Goal: Task Accomplishment & Management: Manage account settings

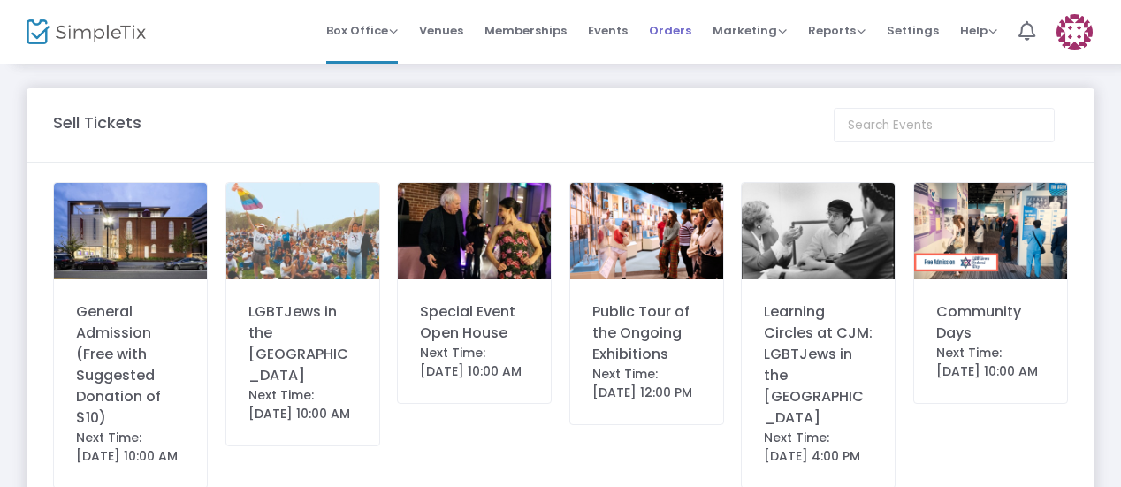
click at [671, 42] on span "Orders" at bounding box center [670, 30] width 42 height 45
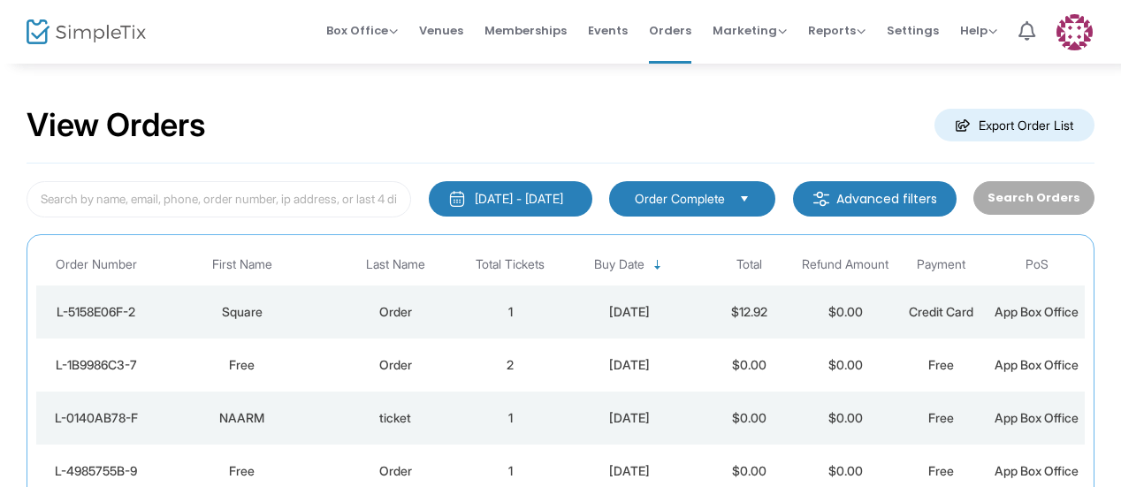
click at [315, 315] on div "Square" at bounding box center [241, 312] width 163 height 18
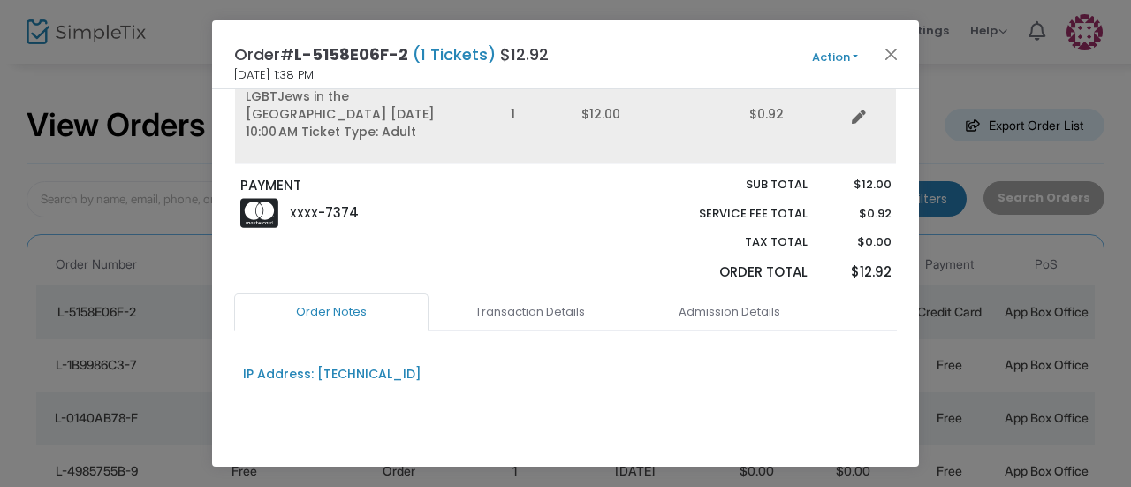
scroll to position [196, 0]
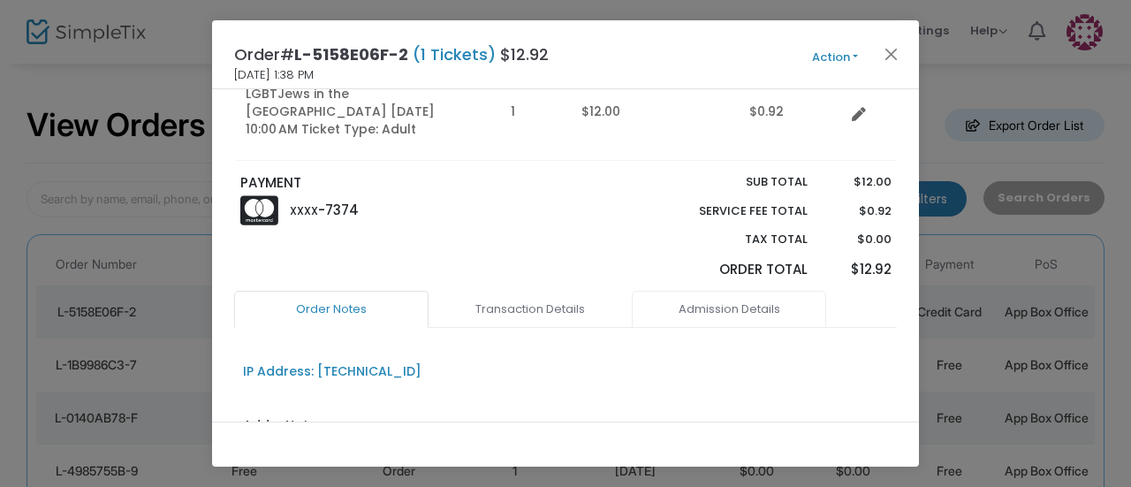
click at [687, 300] on link "Admission Details" at bounding box center [729, 309] width 194 height 37
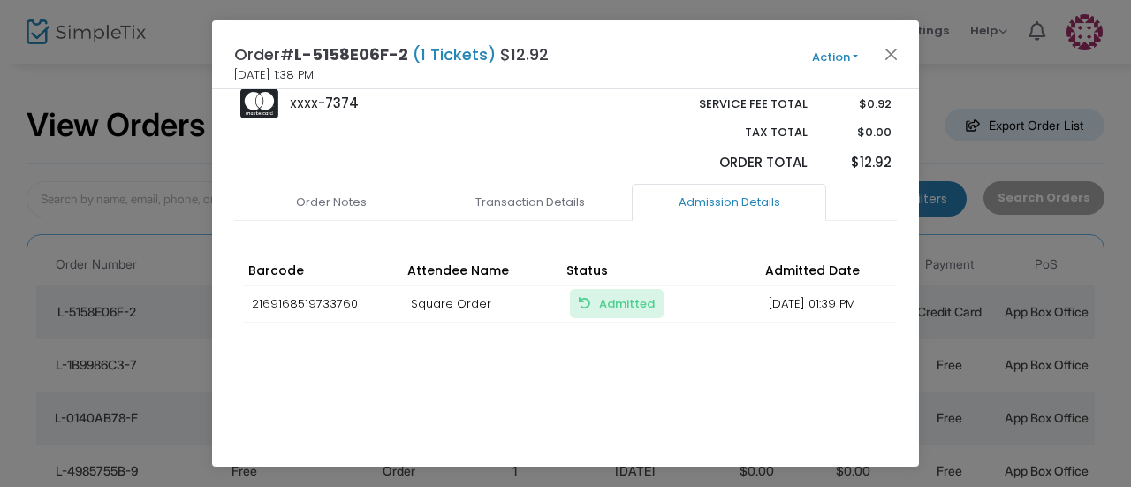
scroll to position [302, 0]
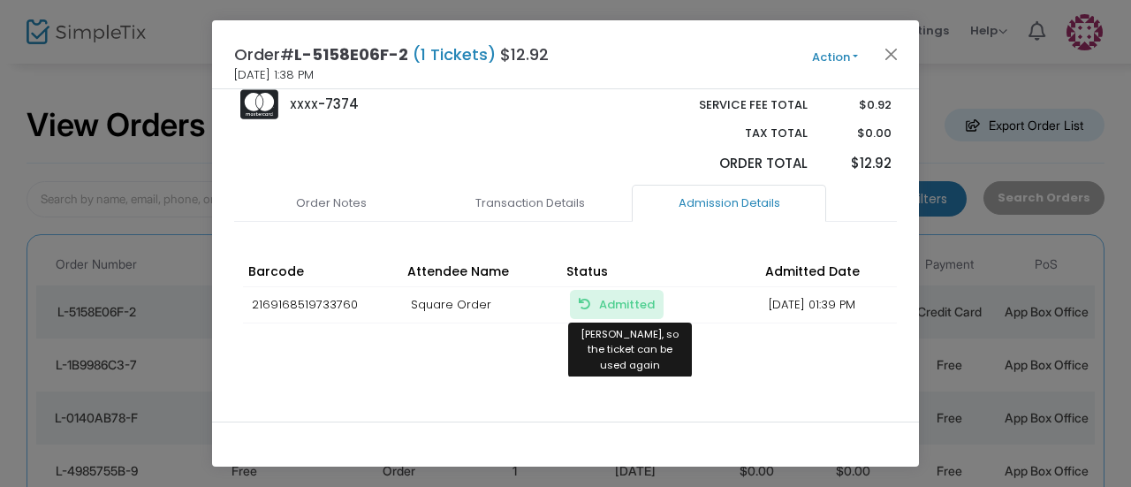
click at [604, 296] on span "Admitted Mark Unadmitted, so the ticket can be used again" at bounding box center [627, 304] width 56 height 17
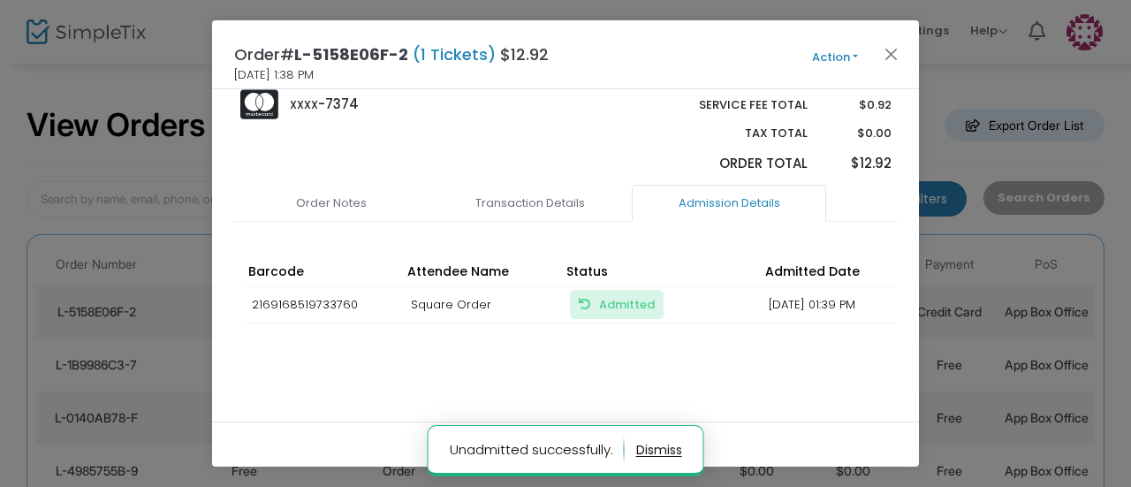
click at [598, 296] on span "Admitted Mark Unadmitted, so the ticket can be used again" at bounding box center [617, 304] width 76 height 17
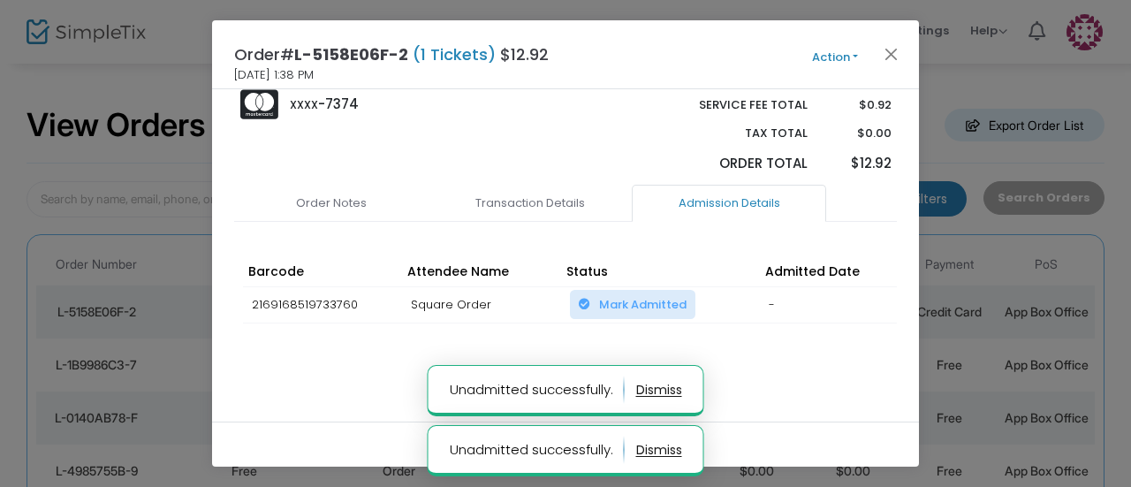
click at [605, 292] on span "Mark Admitted" at bounding box center [632, 304] width 125 height 29
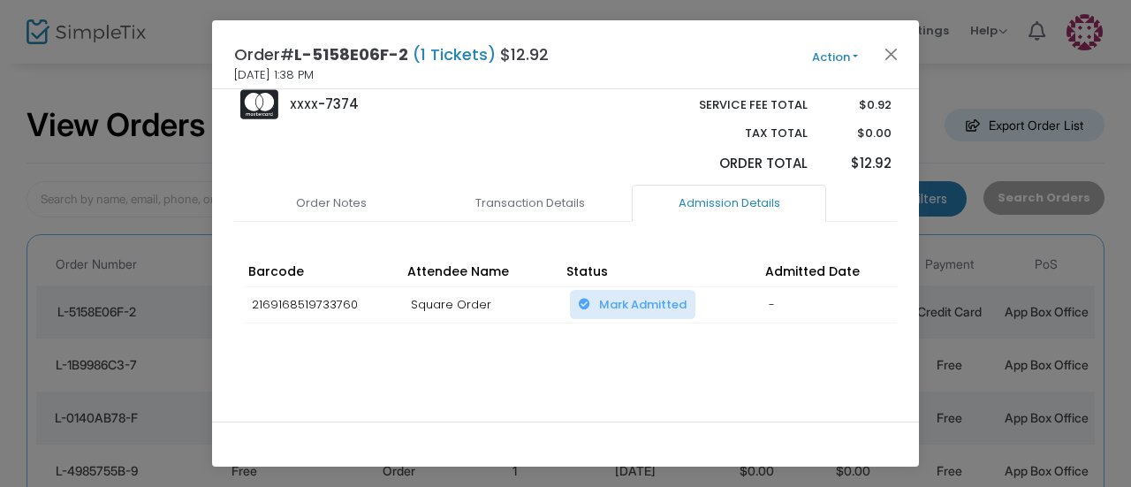
click at [634, 296] on span "Mark Admitted" at bounding box center [642, 304] width 87 height 17
click at [467, 262] on th "Attendee Name" at bounding box center [481, 270] width 159 height 31
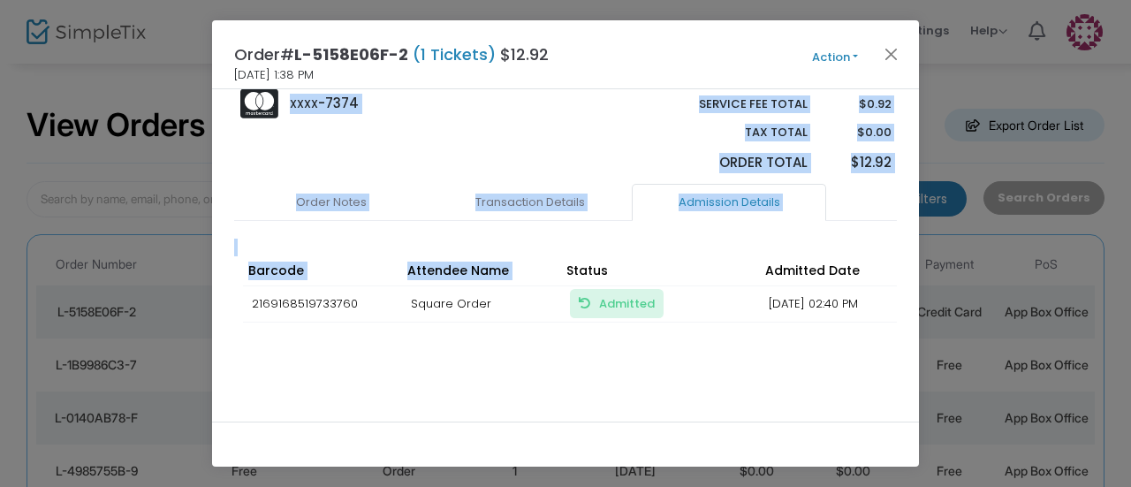
drag, startPoint x: 467, startPoint y: 262, endPoint x: 352, endPoint y: 135, distance: 171.4
click at [352, 135] on div "Square Order Ticket Qty Price Service Fee LGBTJews in the Federal City 8/14/202…" at bounding box center [565, 255] width 707 height 332
click at [351, 133] on div "PAYMENT XXXX -7374" at bounding box center [399, 125] width 334 height 118
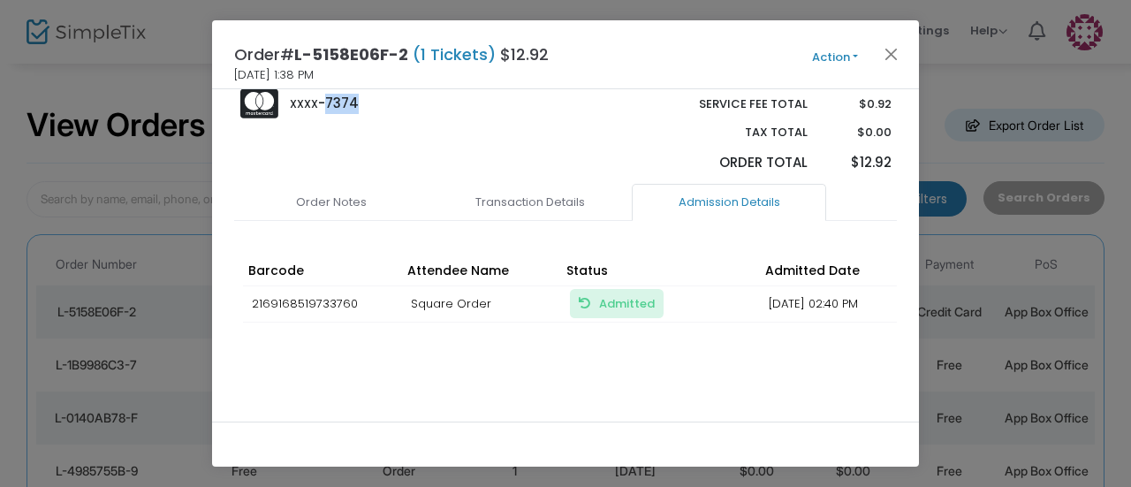
click at [351, 133] on div "PAYMENT XXXX -7374" at bounding box center [399, 125] width 334 height 118
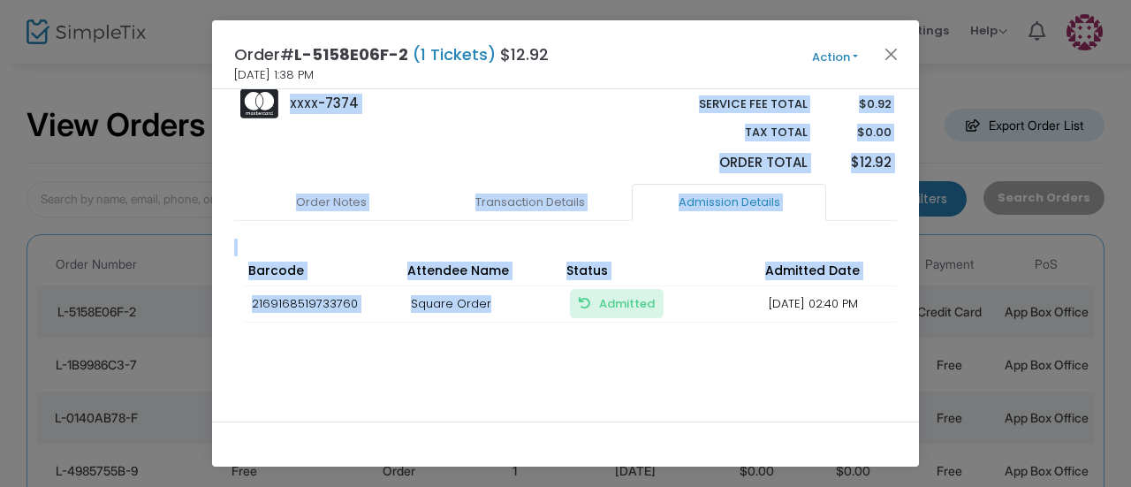
drag, startPoint x: 351, startPoint y: 133, endPoint x: 408, endPoint y: 292, distance: 169.1
click at [408, 292] on div "Square Order Ticket Qty Price Service Fee LGBTJews in the Federal City 8/14/202…" at bounding box center [565, 255] width 707 height 332
click at [408, 292] on td "Square Order" at bounding box center [481, 304] width 159 height 36
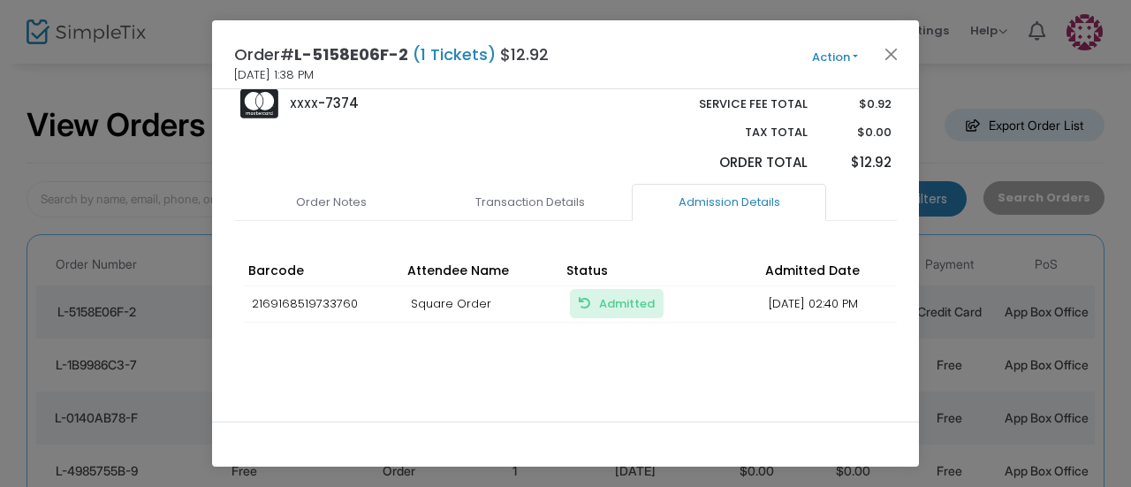
click at [408, 292] on td "Square Order" at bounding box center [481, 304] width 159 height 36
click at [820, 286] on td "08/14/2025 02:40 PM" at bounding box center [839, 304] width 159 height 36
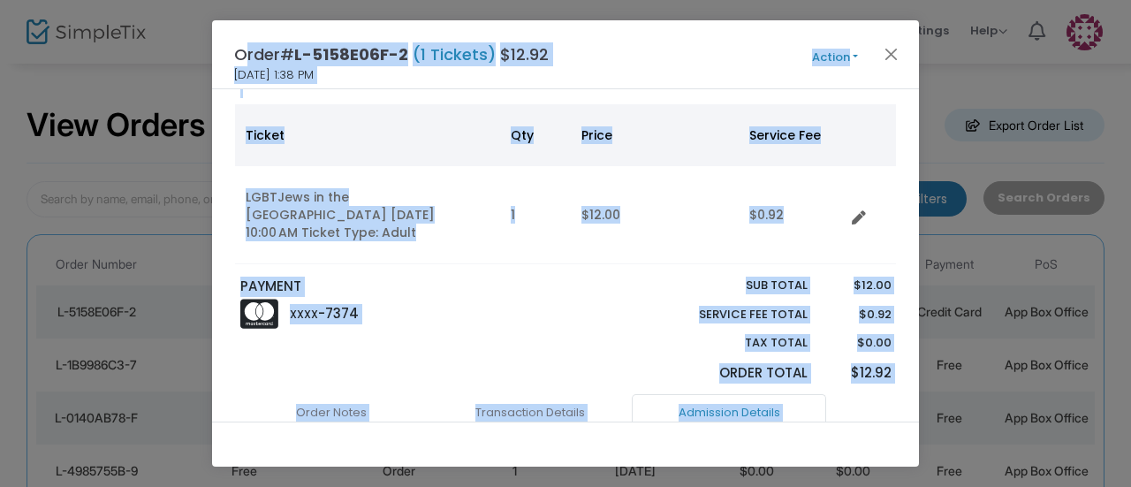
scroll to position [0, 0]
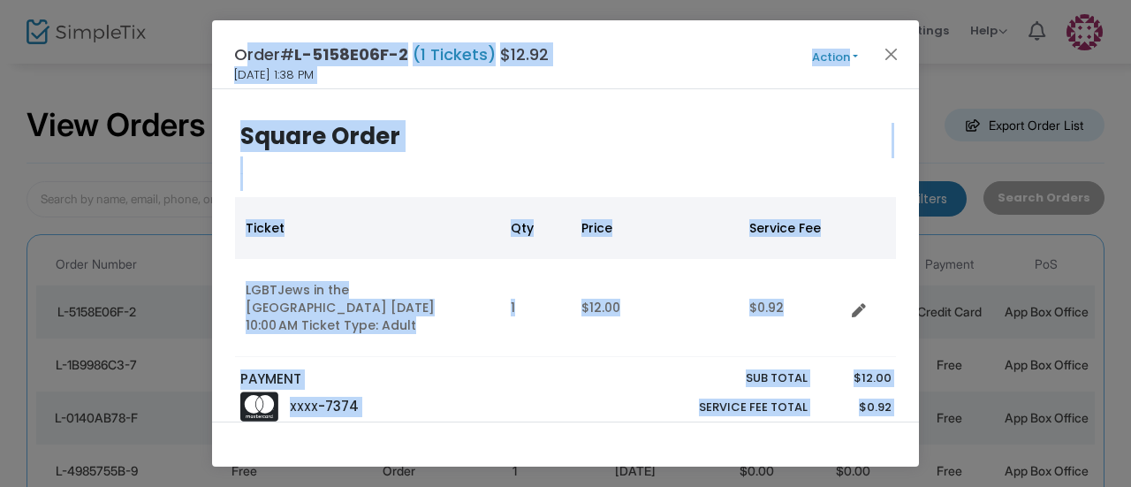
drag, startPoint x: 820, startPoint y: 278, endPoint x: 391, endPoint y: 45, distance: 488.7
click at [391, 45] on div "Order# L-5158E06F-2 (1 Tickets) $12.92 8/14/2025 1:38 PM Action Mark Admitted E…" at bounding box center [565, 243] width 707 height 447
click at [391, 45] on span "L-5158E06F-2" at bounding box center [351, 54] width 114 height 22
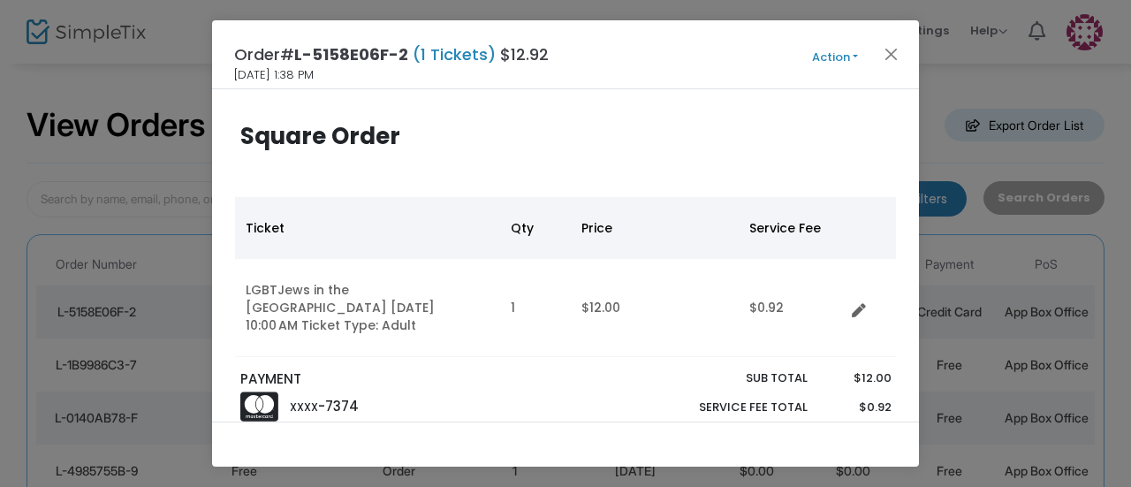
drag, startPoint x: 391, startPoint y: 45, endPoint x: 391, endPoint y: 12, distance: 32.7
click at [391, 12] on ngb-modal-window "Order# L-5158E06F-2 (1 Tickets) $12.92 8/14/2025 1:38 PM Action Mark Admitted E…" at bounding box center [565, 243] width 1131 height 487
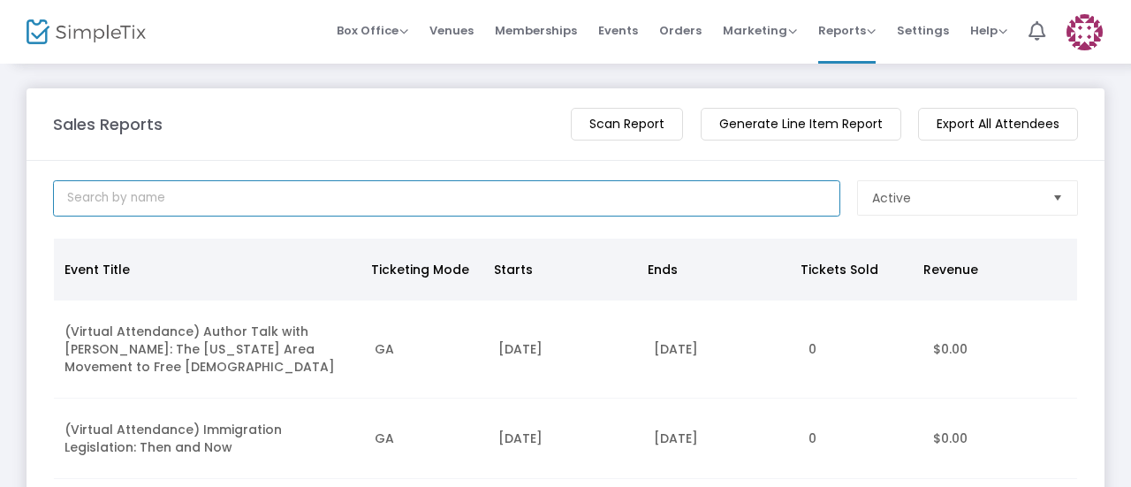
click at [247, 181] on input at bounding box center [446, 198] width 787 height 36
type input "general"
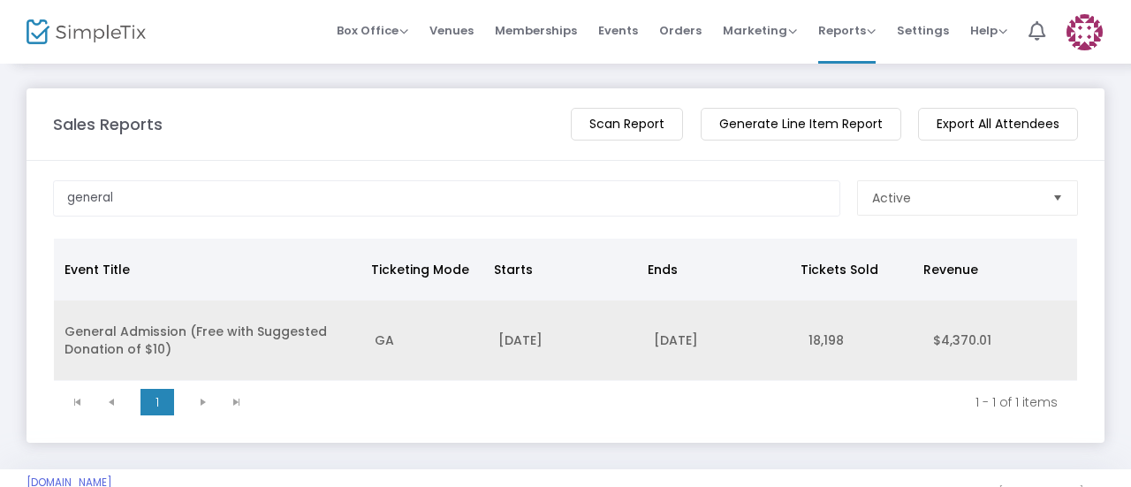
click at [258, 310] on td "General Admission (Free with Suggested Donation of $10)" at bounding box center [209, 340] width 310 height 80
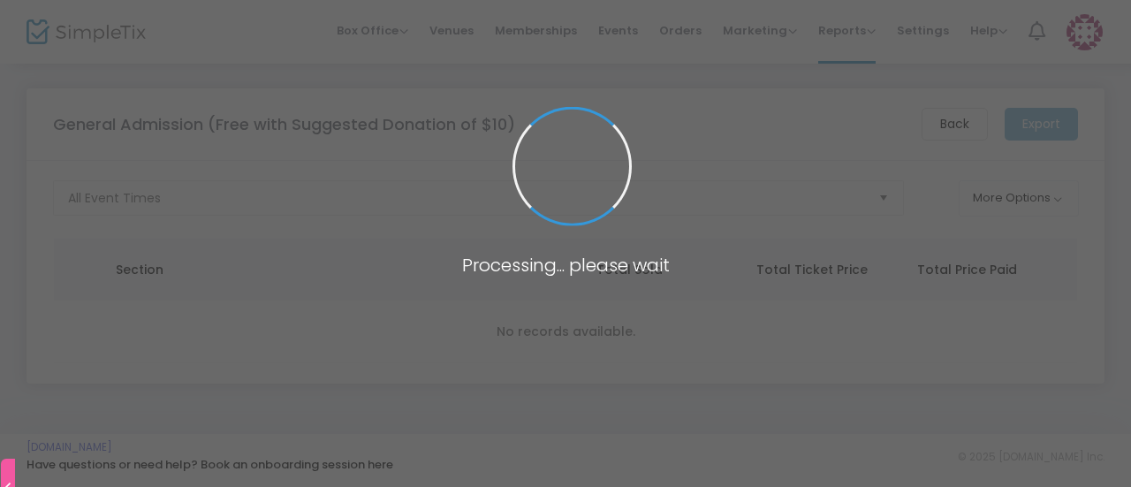
click at [615, 261] on h3 "Processing... please wait" at bounding box center [565, 264] width 283 height 21
drag, startPoint x: 615, startPoint y: 261, endPoint x: 574, endPoint y: 247, distance: 42.8
click at [574, 0] on m-spinner-overlay "Processing... please wait" at bounding box center [565, 0] width 1131 height 0
click at [563, 227] on div at bounding box center [563, 227] width 0 height 0
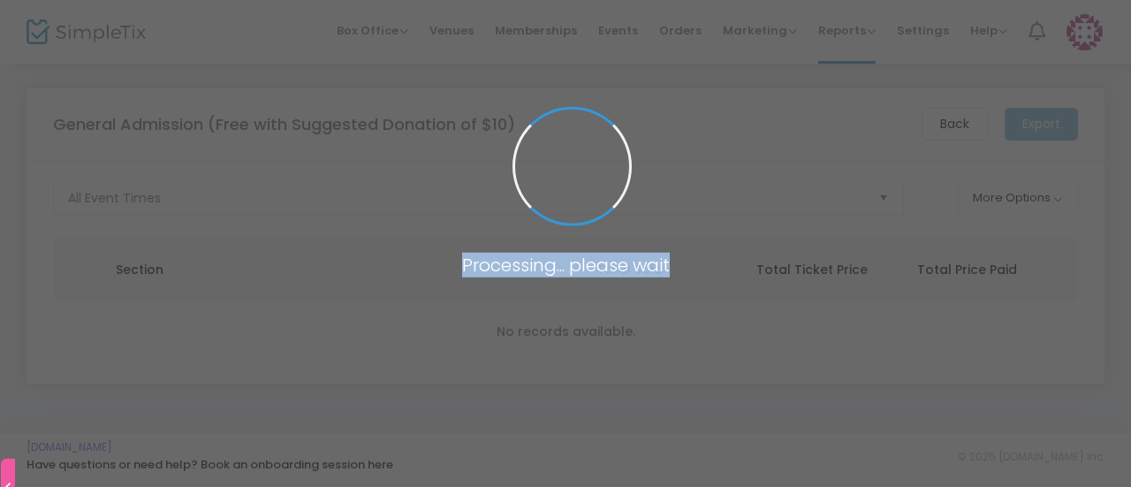
click at [543, 264] on h3 "Processing... please wait" at bounding box center [565, 264] width 283 height 21
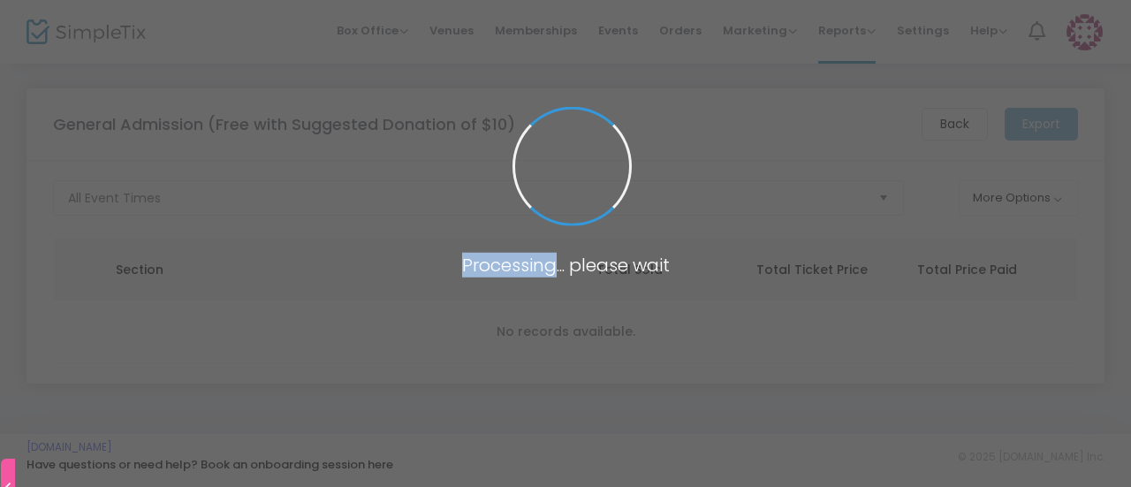
click at [543, 264] on h3 "Processing... please wait" at bounding box center [565, 264] width 283 height 21
click at [399, 279] on span at bounding box center [565, 243] width 1131 height 487
drag, startPoint x: 399, startPoint y: 279, endPoint x: 658, endPoint y: 279, distance: 258.9
click at [658, 0] on m-spinner-overlay "Processing... please wait" at bounding box center [565, 0] width 1131 height 0
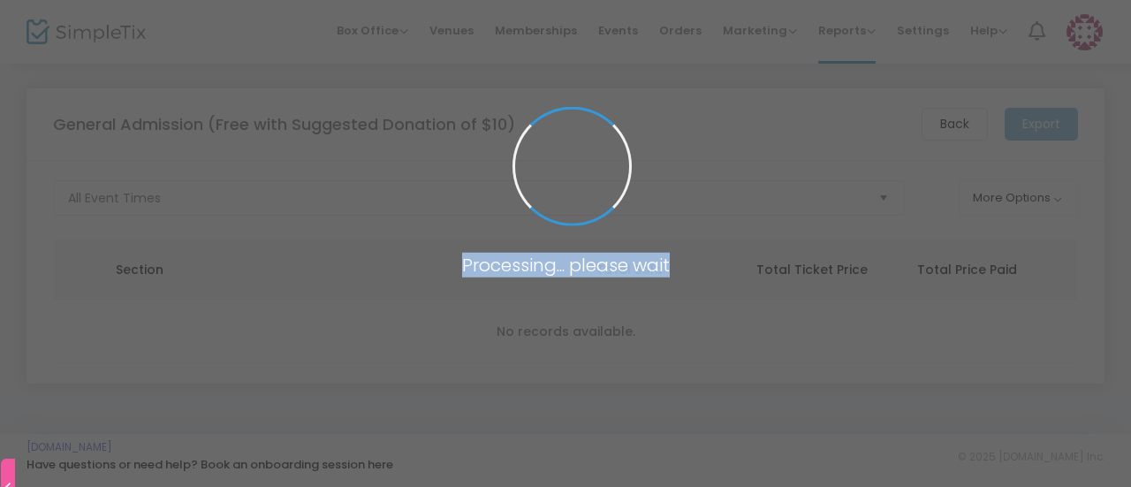
click at [654, 278] on div "Processing... please wait" at bounding box center [565, 267] width 283 height 27
click at [511, 285] on body "Processing... please wait Box Office Sell Tickets Bookings Sell Season Pass Ven…" at bounding box center [565, 243] width 1131 height 487
click at [511, 285] on span at bounding box center [565, 243] width 1131 height 487
click at [512, 284] on span at bounding box center [565, 243] width 1131 height 487
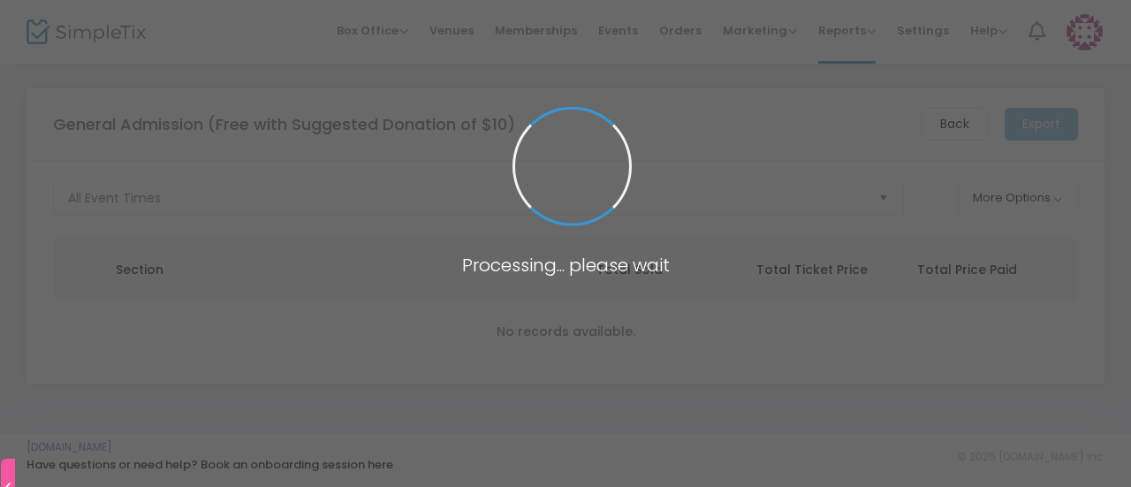
click at [512, 284] on span at bounding box center [565, 243] width 1131 height 487
click at [521, 262] on h3 "Processing... please wait" at bounding box center [565, 264] width 283 height 21
drag, startPoint x: 521, startPoint y: 262, endPoint x: 639, endPoint y: 270, distance: 117.8
click at [659, 276] on h3 "Processing... please wait" at bounding box center [565, 264] width 283 height 21
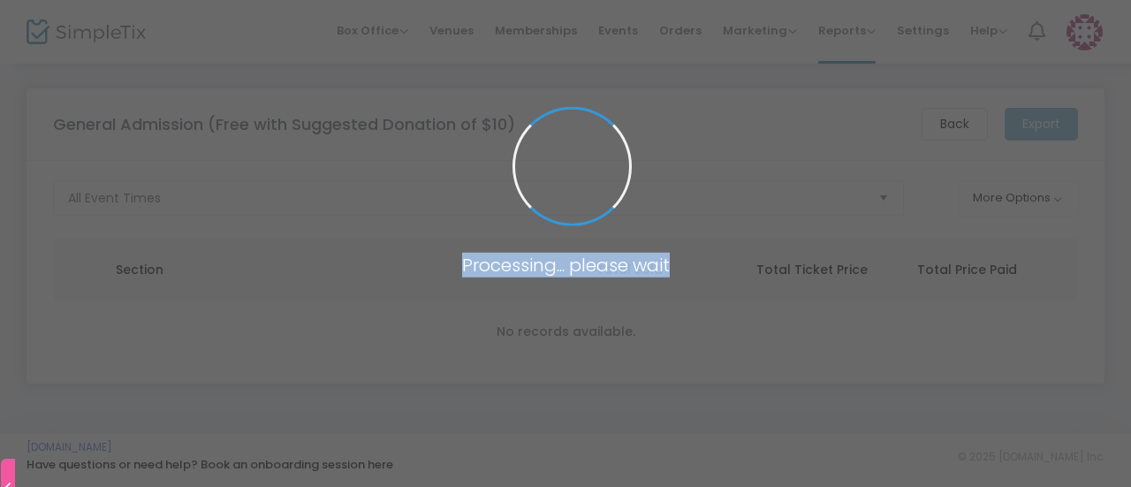
click at [623, 268] on h3 "Processing... please wait" at bounding box center [565, 264] width 283 height 21
drag, startPoint x: 623, startPoint y: 268, endPoint x: 404, endPoint y: 195, distance: 230.8
click at [404, 0] on m-spinner-overlay "Processing... please wait" at bounding box center [565, 0] width 1131 height 0
click at [404, 195] on span at bounding box center [565, 243] width 1131 height 487
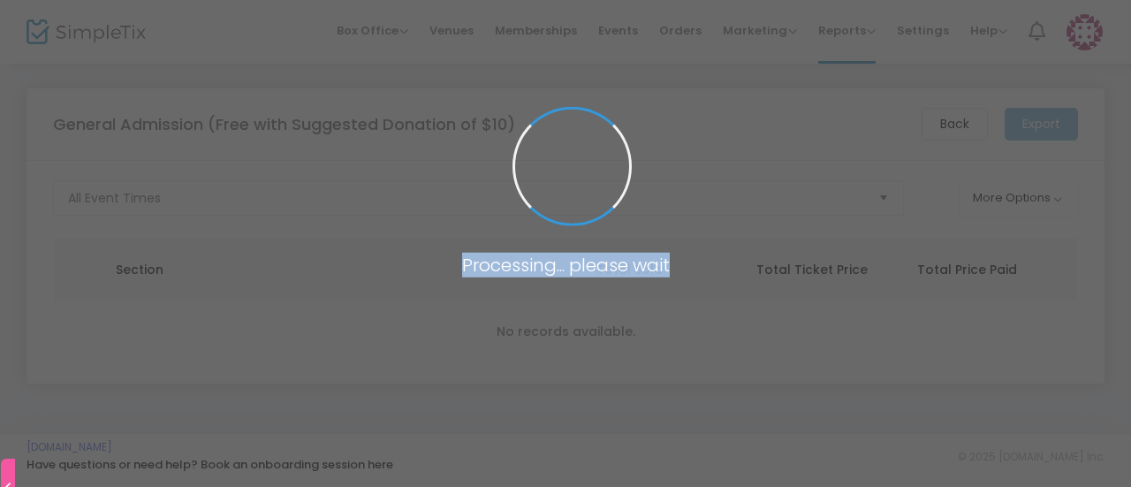
drag, startPoint x: 517, startPoint y: 222, endPoint x: 670, endPoint y: 272, distance: 161.0
click at [670, 0] on m-spinner-overlay "Processing... please wait" at bounding box center [565, 0] width 1131 height 0
click at [670, 272] on h3 "Processing... please wait" at bounding box center [565, 264] width 283 height 21
click at [665, 258] on h3 "Processing... please wait" at bounding box center [565, 264] width 283 height 21
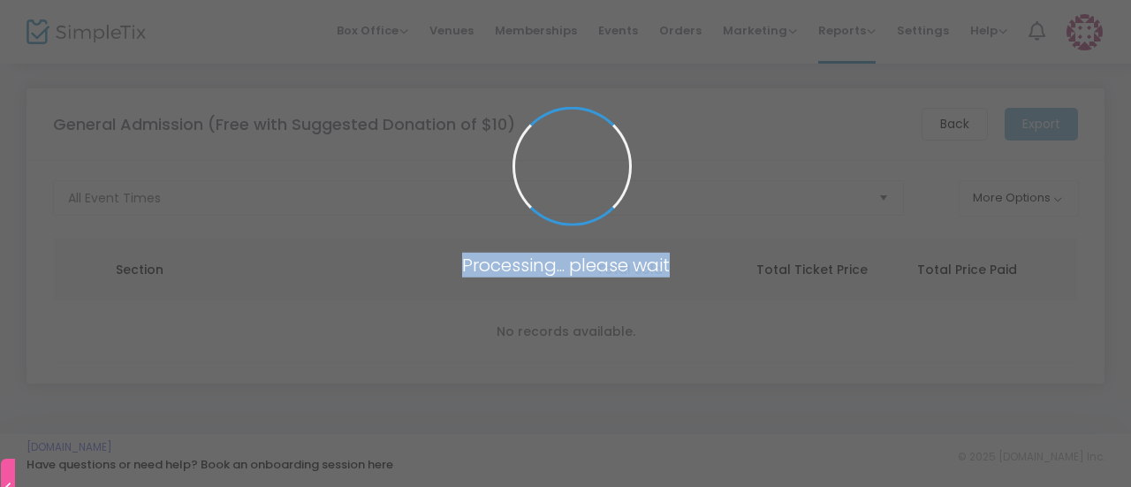
drag, startPoint x: 665, startPoint y: 258, endPoint x: 626, endPoint y: 264, distance: 40.2
click at [626, 264] on h3 "Processing... please wait" at bounding box center [565, 264] width 283 height 21
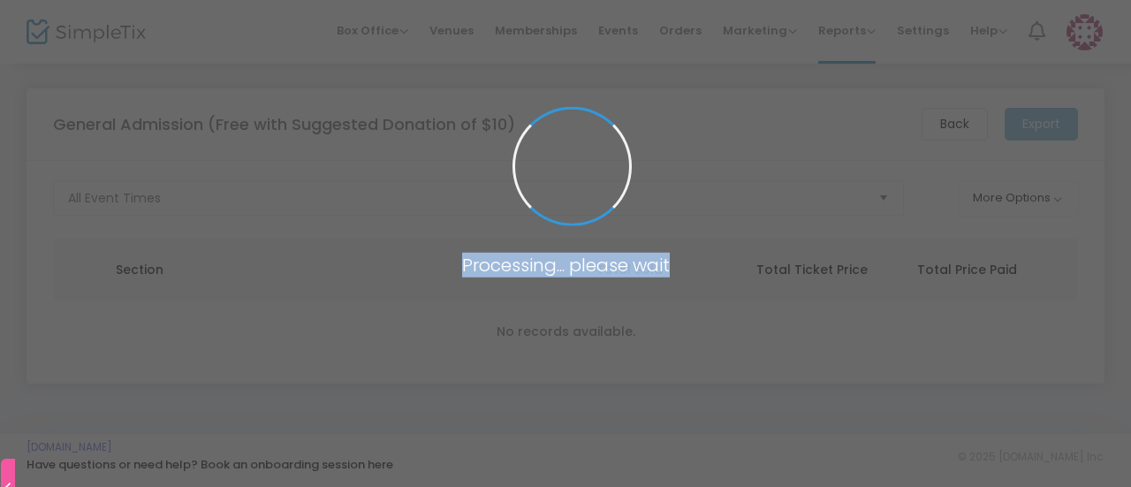
click at [626, 264] on h3 "Processing... please wait" at bounding box center [565, 264] width 283 height 21
click at [588, 365] on span at bounding box center [565, 243] width 1131 height 487
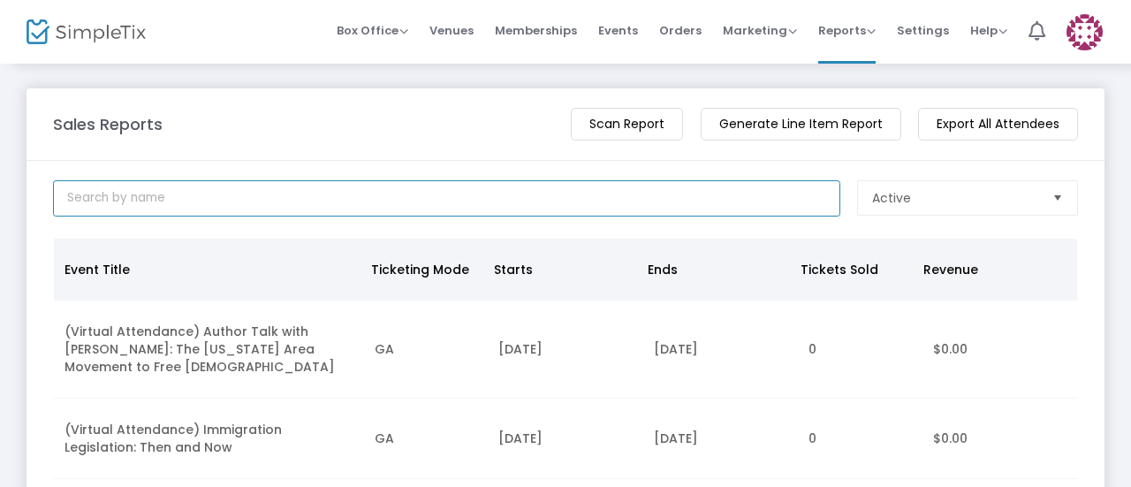
click at [165, 197] on input at bounding box center [446, 198] width 787 height 36
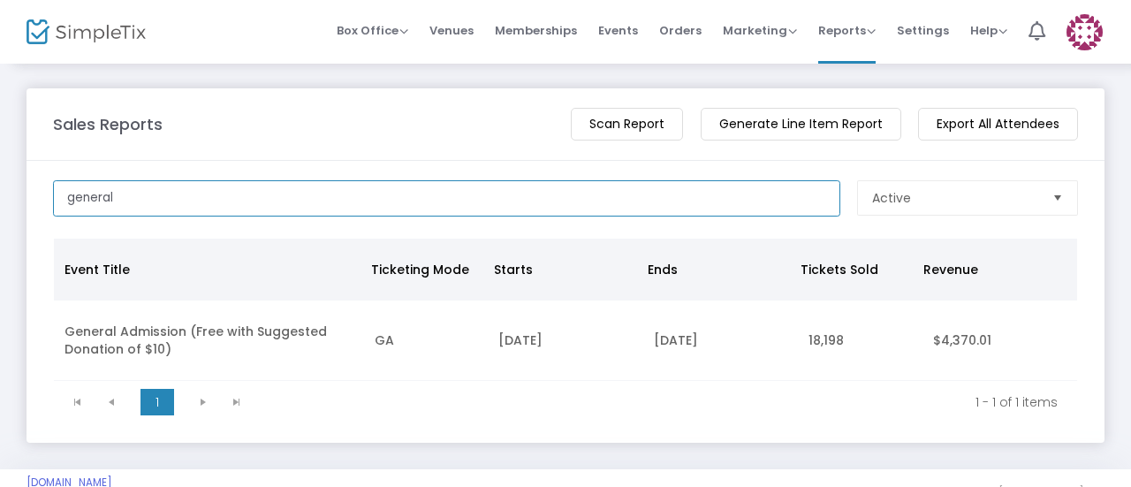
type input "general"
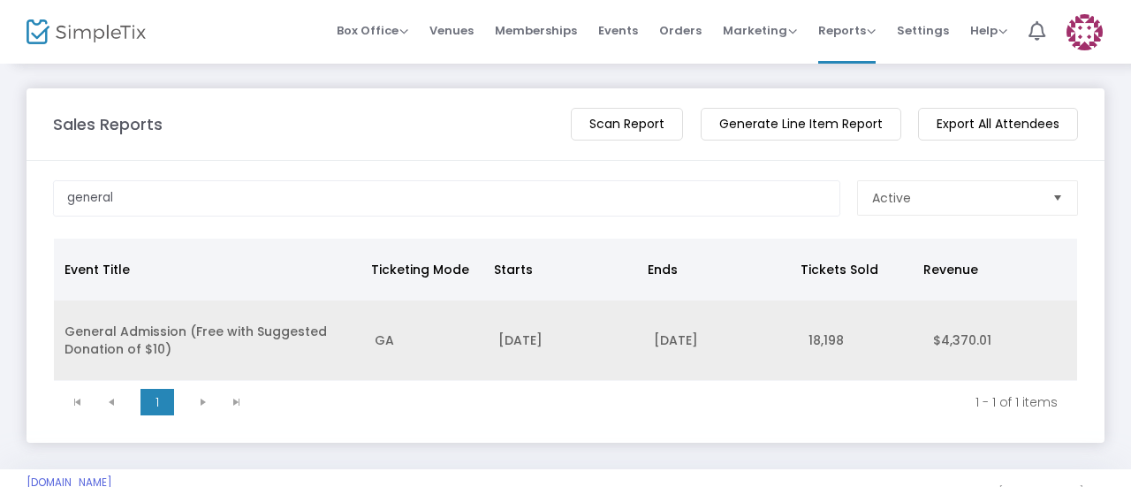
click at [228, 368] on td "General Admission (Free with Suggested Donation of $10)" at bounding box center [209, 340] width 310 height 80
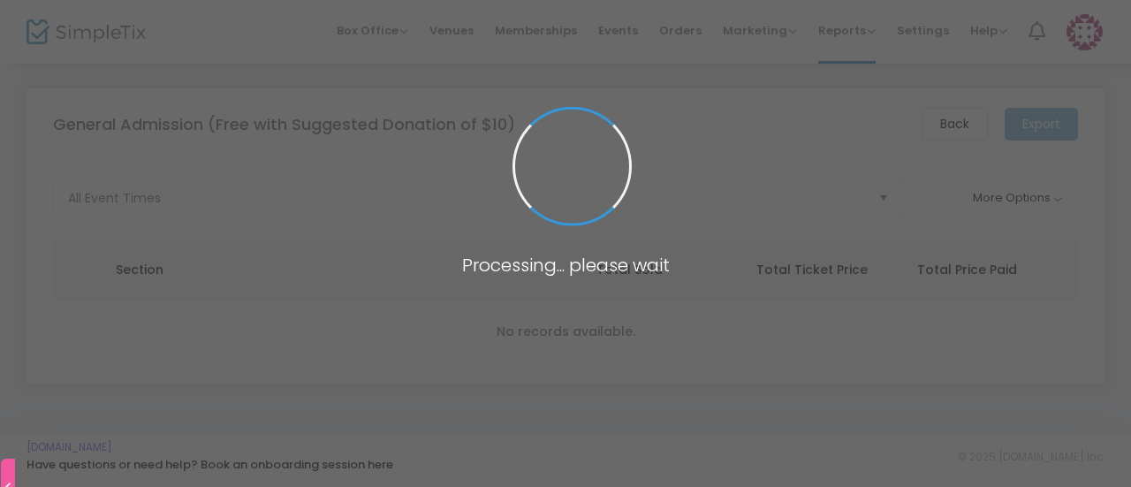
click at [481, 239] on span at bounding box center [565, 243] width 1131 height 487
drag, startPoint x: 481, startPoint y: 239, endPoint x: 359, endPoint y: 402, distance: 204.0
click at [359, 402] on span at bounding box center [565, 243] width 1131 height 487
click at [299, 320] on span at bounding box center [565, 243] width 1131 height 487
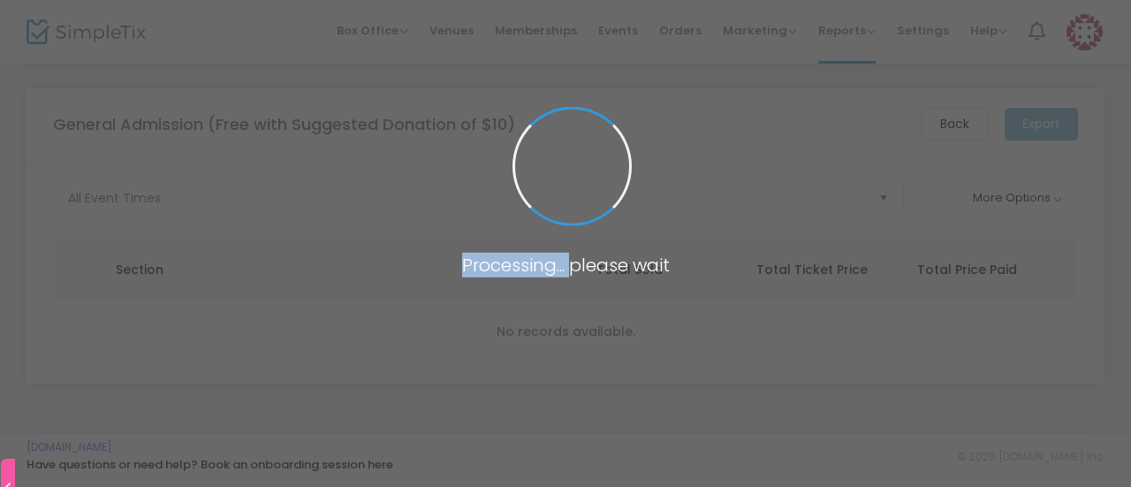
drag, startPoint x: 299, startPoint y: 320, endPoint x: 567, endPoint y: 274, distance: 272.5
click at [567, 0] on m-spinner-overlay "Processing... please wait" at bounding box center [565, 0] width 1131 height 0
click at [567, 274] on h3 "Processing... please wait" at bounding box center [565, 264] width 283 height 21
drag, startPoint x: 567, startPoint y: 274, endPoint x: 399, endPoint y: 185, distance: 190.9
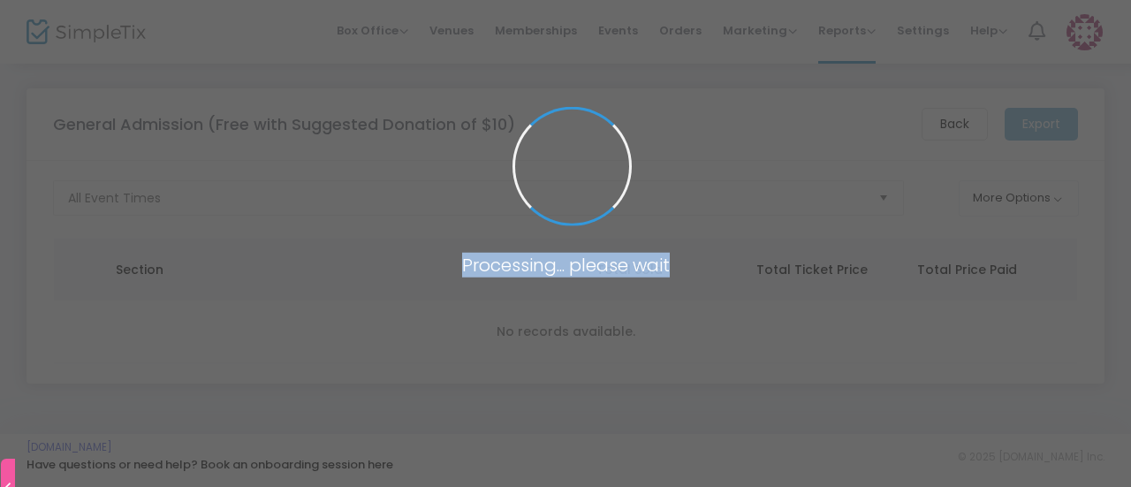
click at [399, 0] on m-spinner-overlay "Processing... please wait" at bounding box center [565, 0] width 1131 height 0
click at [399, 185] on span at bounding box center [565, 243] width 1131 height 487
drag, startPoint x: 399, startPoint y: 185, endPoint x: 467, endPoint y: 292, distance: 126.7
click at [467, 292] on span at bounding box center [565, 243] width 1131 height 487
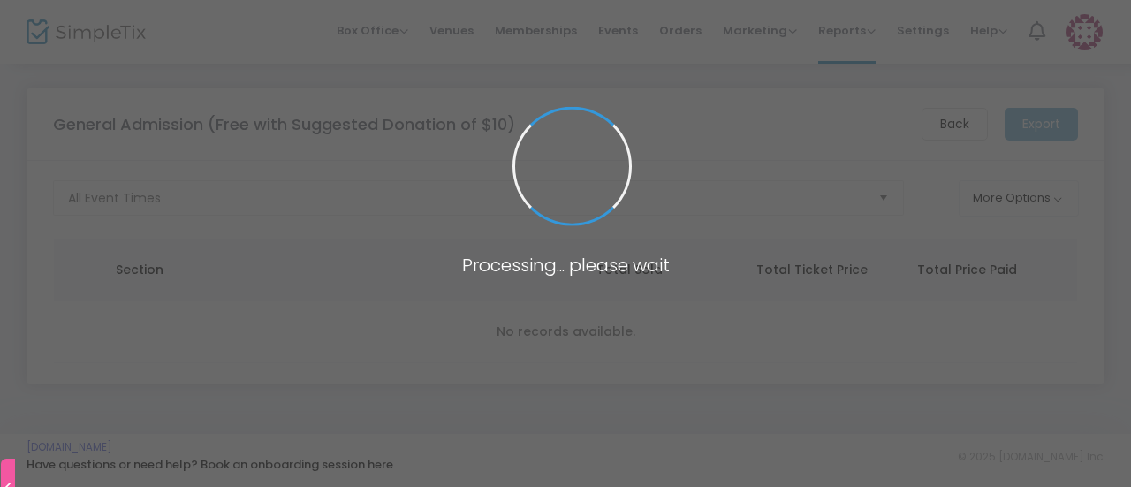
click at [545, 255] on h3 "Processing... please wait" at bounding box center [565, 264] width 283 height 21
drag, startPoint x: 545, startPoint y: 255, endPoint x: 737, endPoint y: 263, distance: 191.9
click at [737, 0] on m-spinner-overlay "Processing... please wait" at bounding box center [565, 0] width 1131 height 0
click at [665, 269] on h3 "Processing... please wait" at bounding box center [565, 264] width 283 height 21
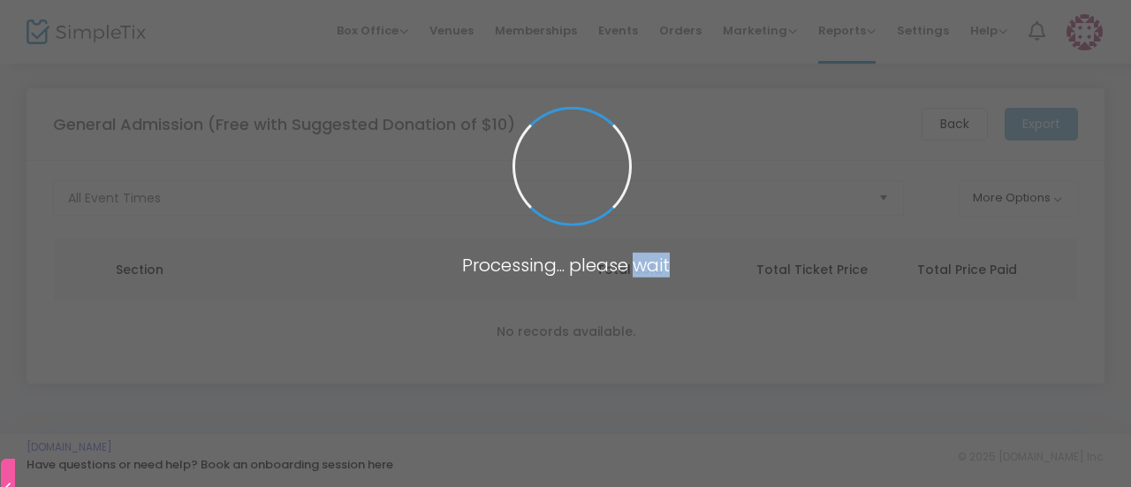
click at [665, 269] on h3 "Processing... please wait" at bounding box center [565, 264] width 283 height 21
drag, startPoint x: 665, startPoint y: 269, endPoint x: 437, endPoint y: 232, distance: 230.8
click at [437, 0] on m-spinner-overlay "Processing... please wait" at bounding box center [565, 0] width 1131 height 0
click at [425, 227] on div at bounding box center [425, 227] width 0 height 0
click at [604, 322] on span at bounding box center [565, 243] width 1131 height 487
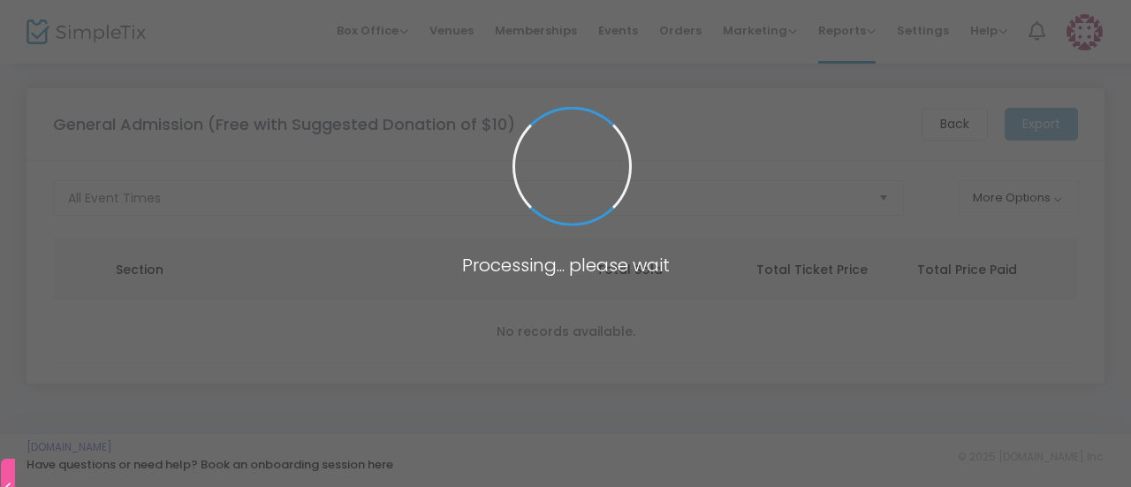
click at [604, 322] on span at bounding box center [565, 243] width 1131 height 487
click at [491, 293] on span at bounding box center [565, 243] width 1131 height 487
drag, startPoint x: 491, startPoint y: 293, endPoint x: 667, endPoint y: 273, distance: 177.0
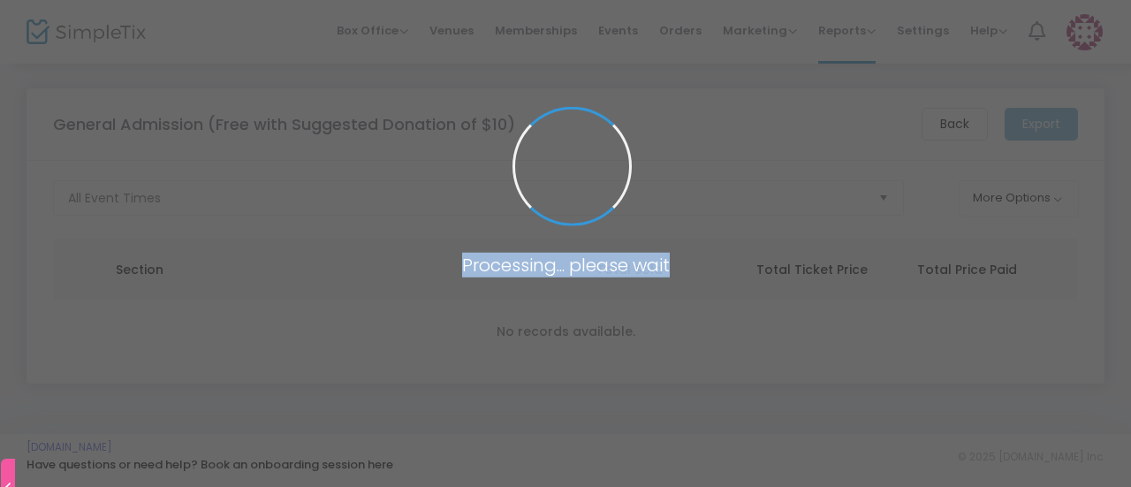
click at [667, 0] on m-spinner-overlay "Processing... please wait" at bounding box center [565, 0] width 1131 height 0
click at [645, 259] on h3 "Processing... please wait" at bounding box center [565, 264] width 283 height 21
drag, startPoint x: 645, startPoint y: 259, endPoint x: 416, endPoint y: 261, distance: 228.9
click at [416, 0] on m-spinner-overlay "Processing... please wait" at bounding box center [565, 0] width 1131 height 0
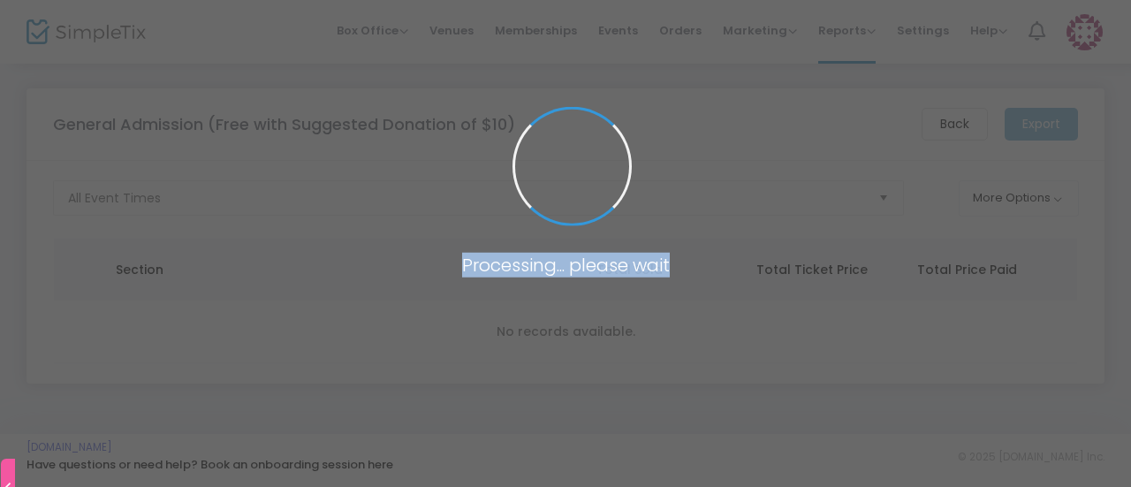
click at [416, 261] on span at bounding box center [565, 243] width 1131 height 487
drag, startPoint x: 416, startPoint y: 261, endPoint x: 674, endPoint y: 263, distance: 258.0
click at [674, 0] on m-spinner-overlay "Processing... please wait" at bounding box center [565, 0] width 1131 height 0
click at [674, 263] on h3 "Processing... please wait" at bounding box center [565, 264] width 283 height 21
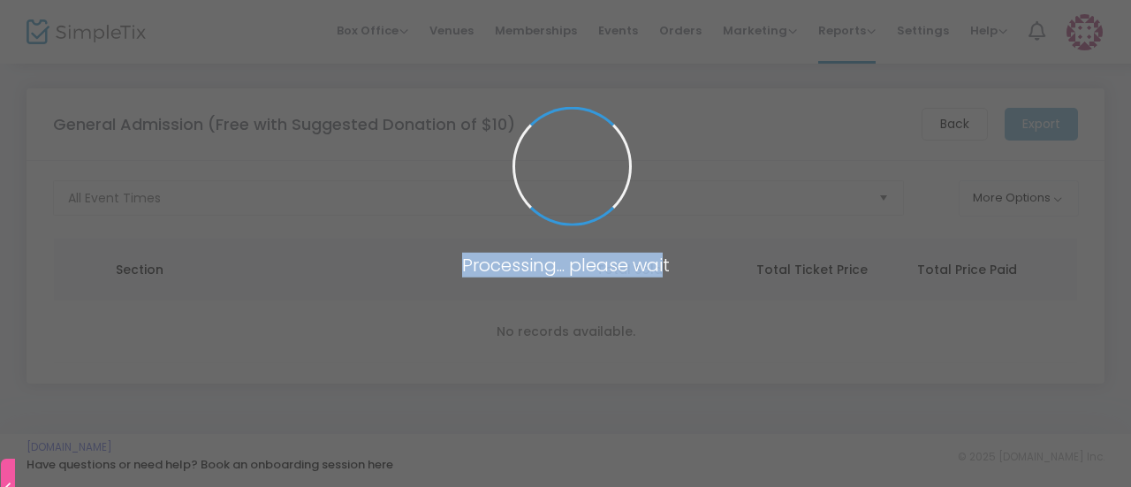
drag, startPoint x: 694, startPoint y: 246, endPoint x: 665, endPoint y: 267, distance: 35.3
click at [665, 0] on m-spinner-overlay "Processing... please wait" at bounding box center [565, 0] width 1131 height 0
click at [665, 267] on h3 "Processing... please wait" at bounding box center [565, 264] width 283 height 21
click at [595, 257] on h3 "Processing... please wait" at bounding box center [565, 264] width 283 height 21
click at [592, 407] on span at bounding box center [565, 243] width 1131 height 487
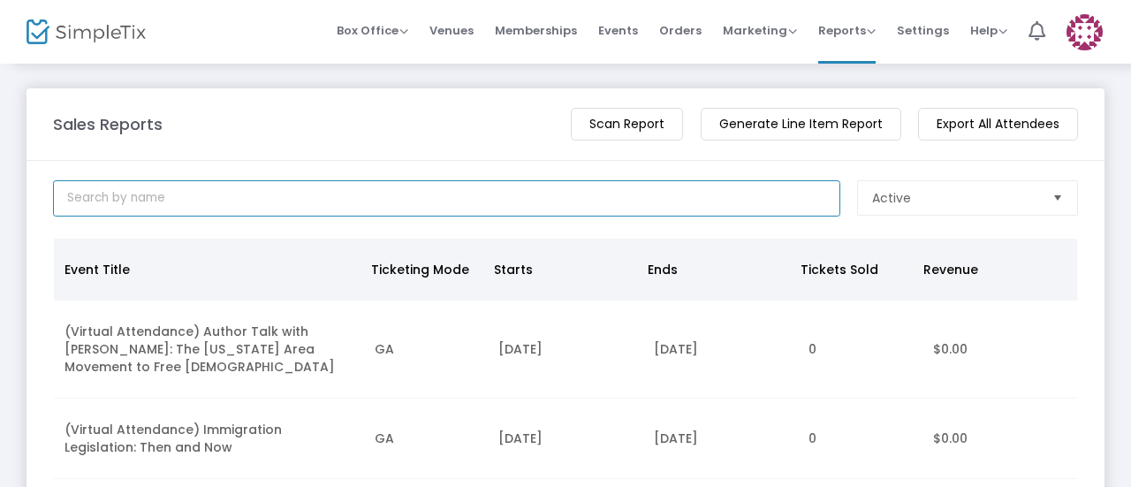
click at [243, 192] on input at bounding box center [446, 198] width 787 height 36
type input "general"
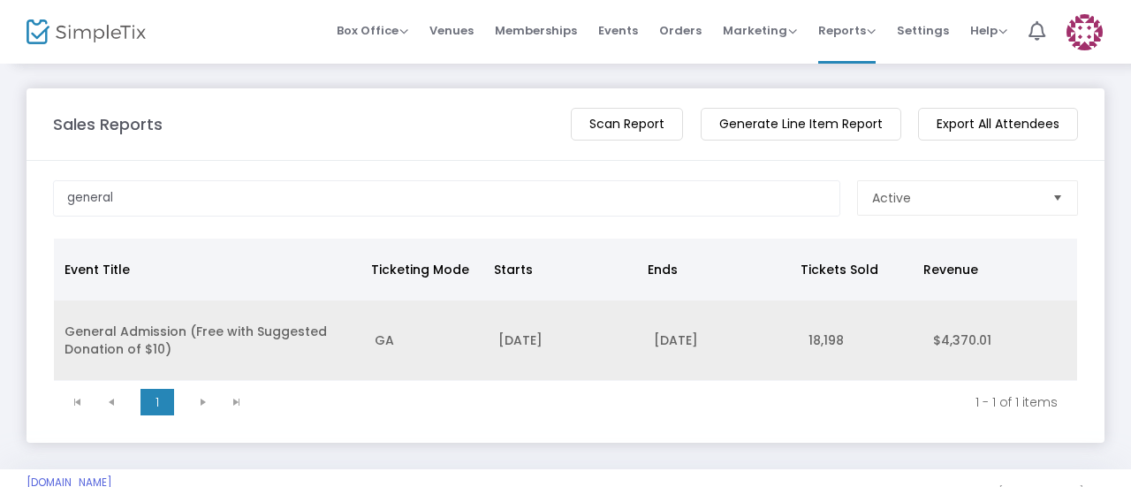
click at [488, 347] on td "[DATE]" at bounding box center [565, 340] width 155 height 80
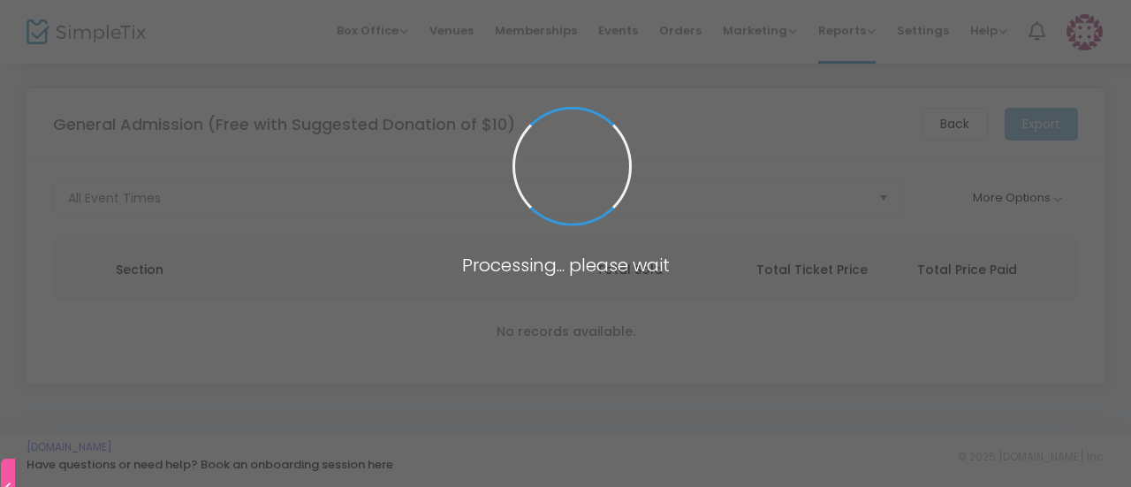
click at [596, 232] on span at bounding box center [565, 243] width 1131 height 487
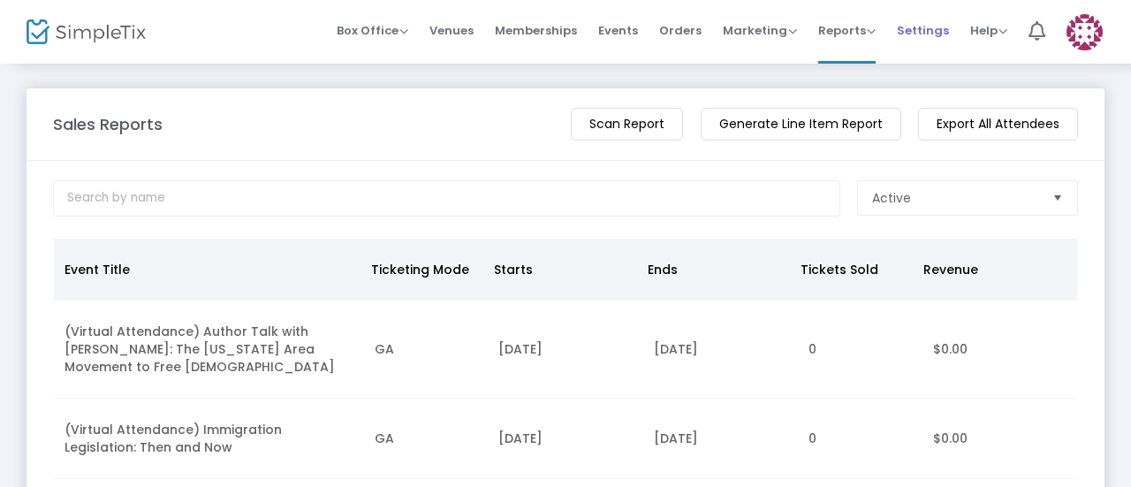
click at [918, 34] on span "Settings" at bounding box center [923, 30] width 52 height 45
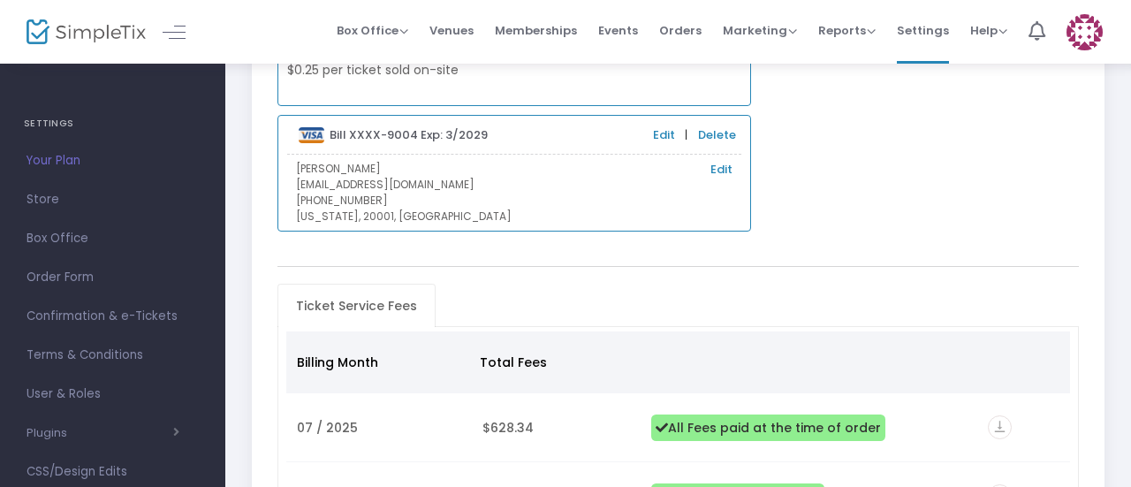
scroll to position [198, 0]
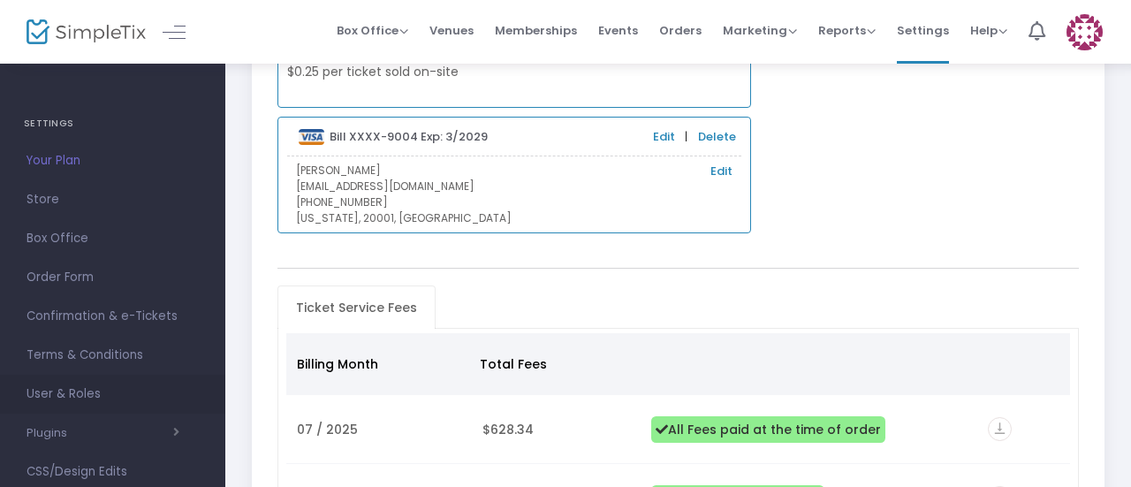
click at [118, 388] on span "User & Roles" at bounding box center [113, 394] width 172 height 23
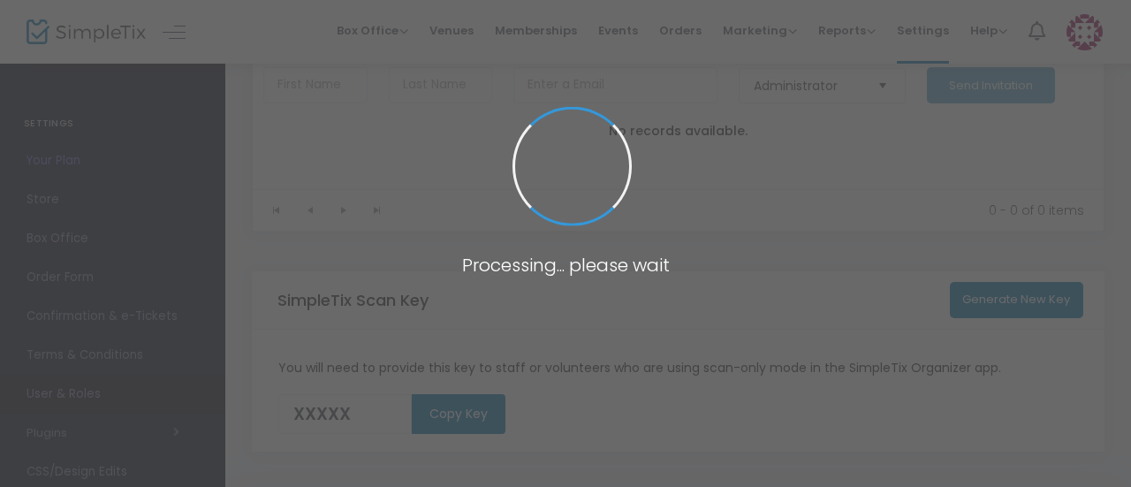
scroll to position [260, 0]
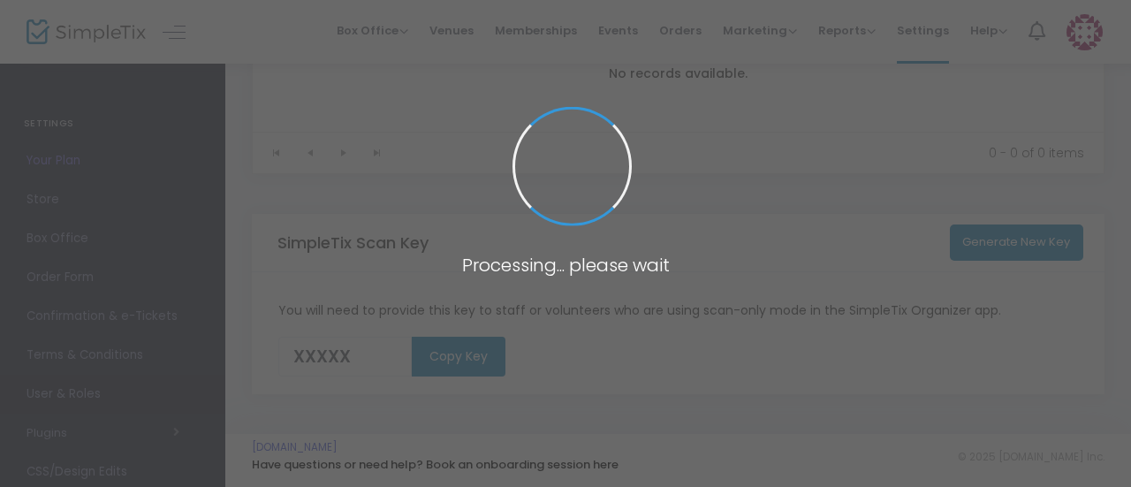
type input "L0IQ4"
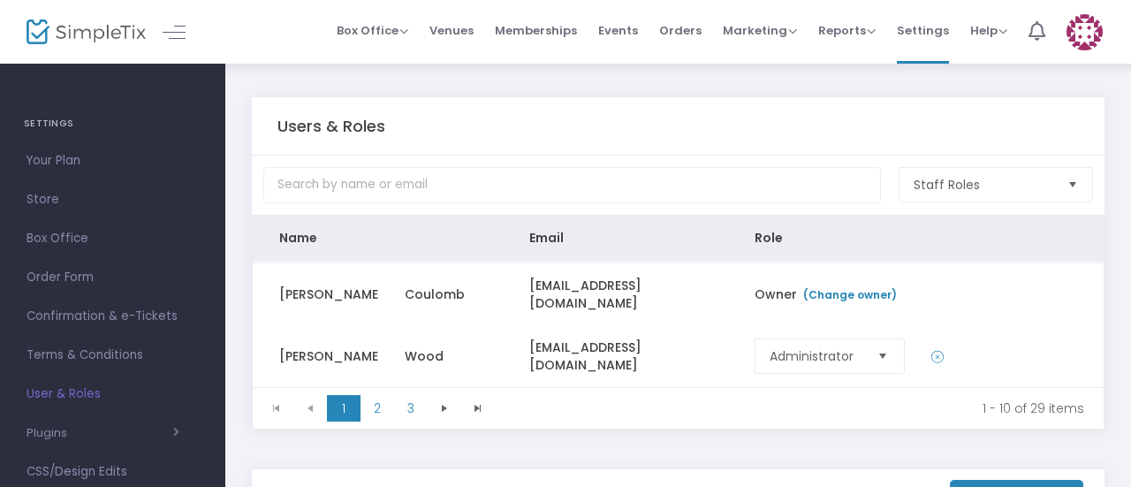
scroll to position [34, 0]
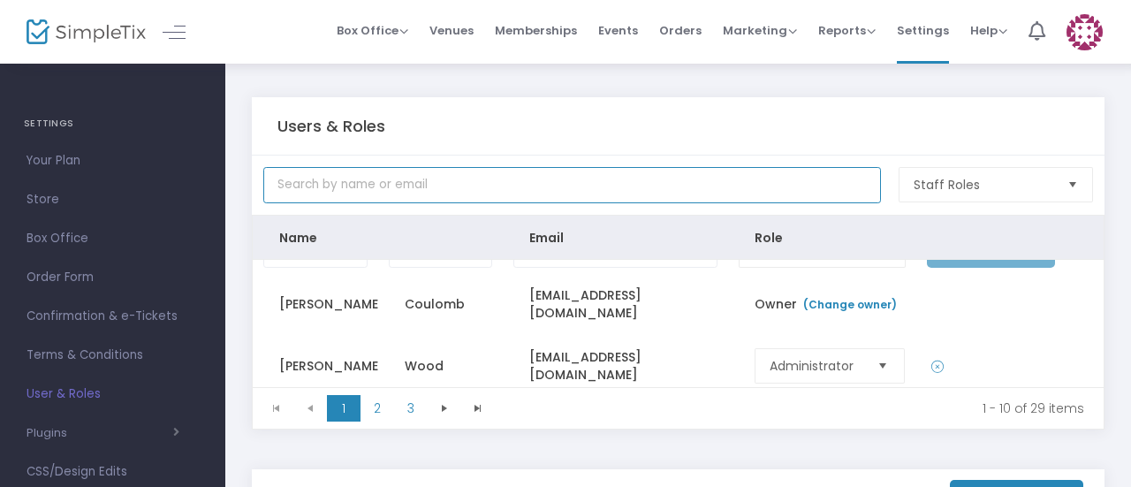
click at [428, 188] on input "text" at bounding box center [572, 185] width 618 height 36
type input "[PERSON_NAME]"
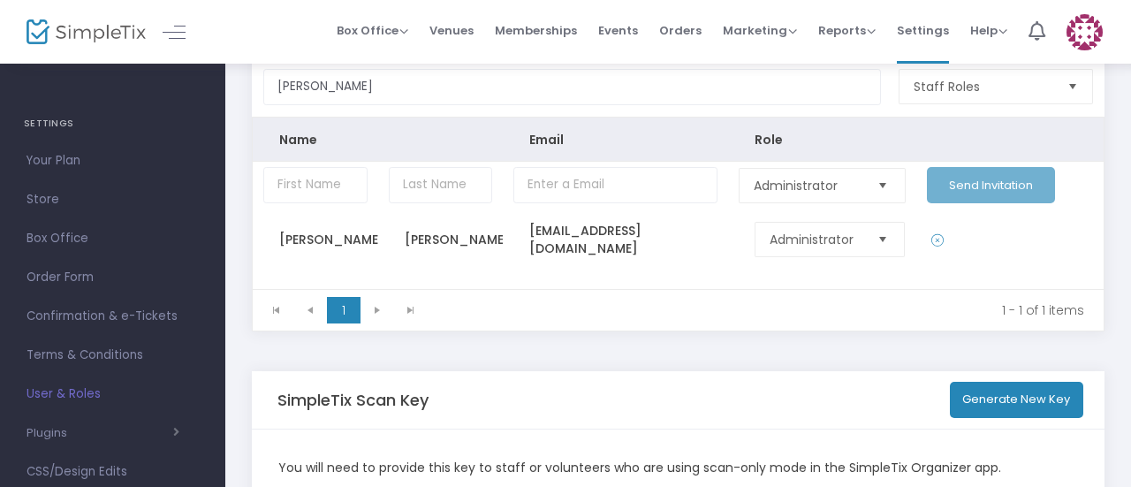
scroll to position [109, 0]
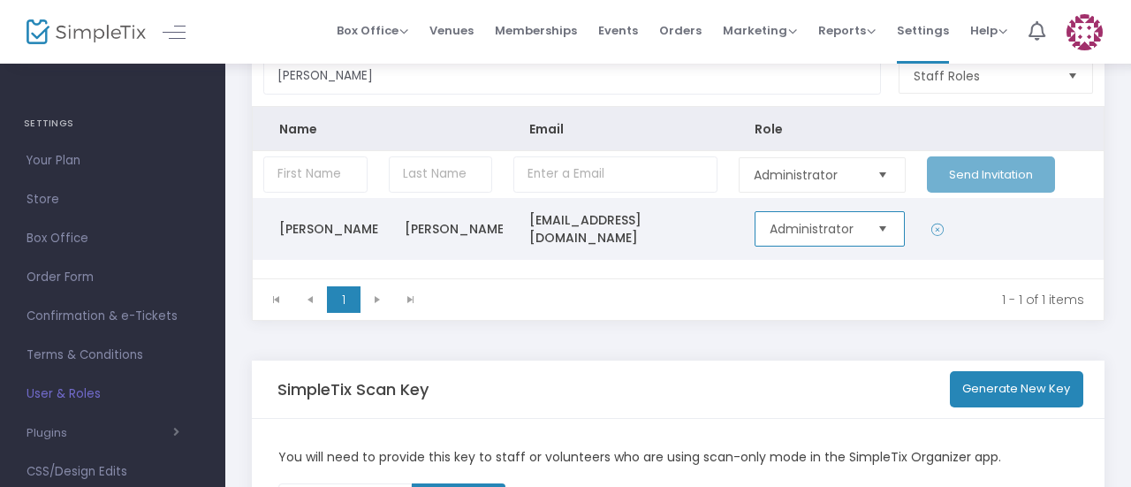
click at [795, 233] on span "Administrator" at bounding box center [816, 229] width 92 height 18
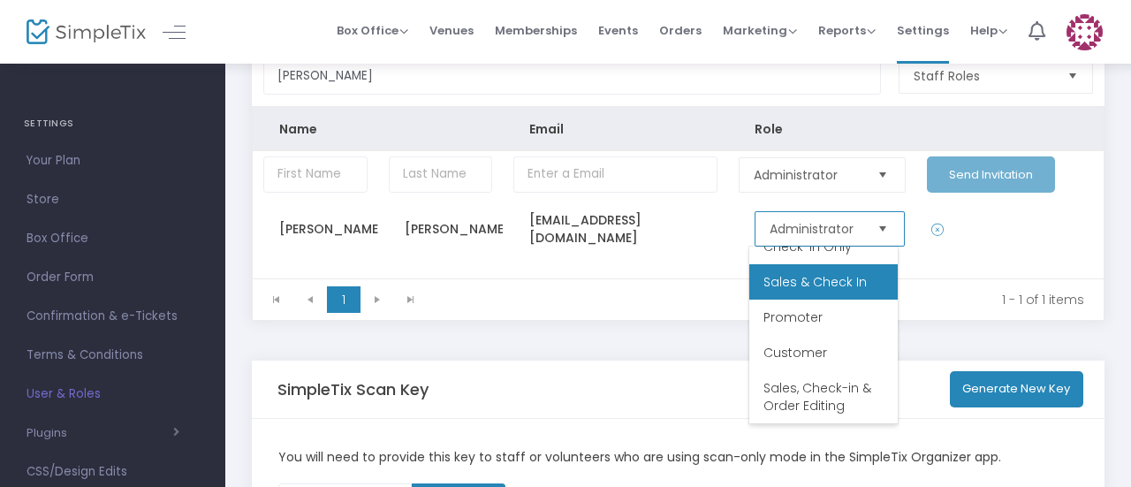
scroll to position [0, 0]
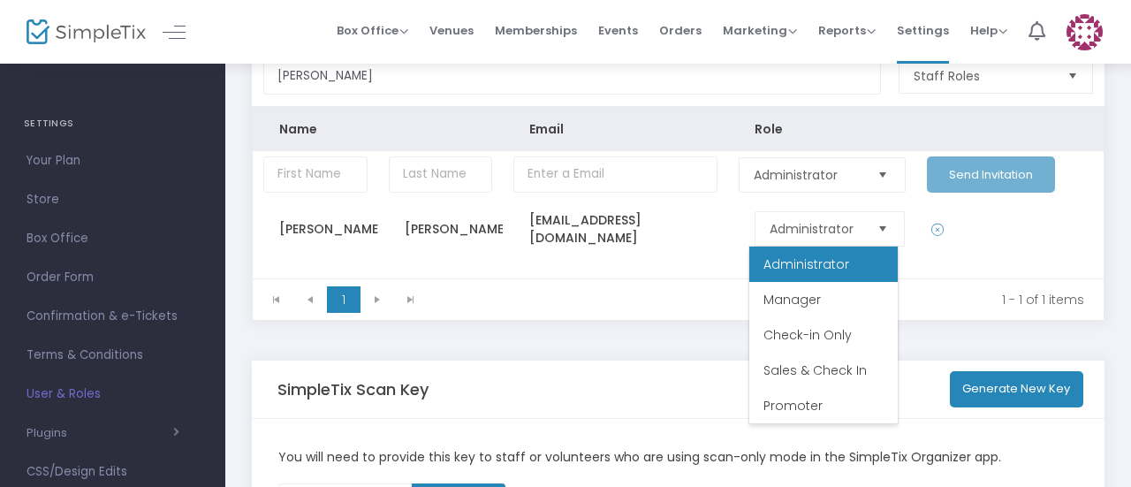
click at [644, 414] on div "SimpleTix Scan Key Generate New Key" at bounding box center [678, 389] width 802 height 57
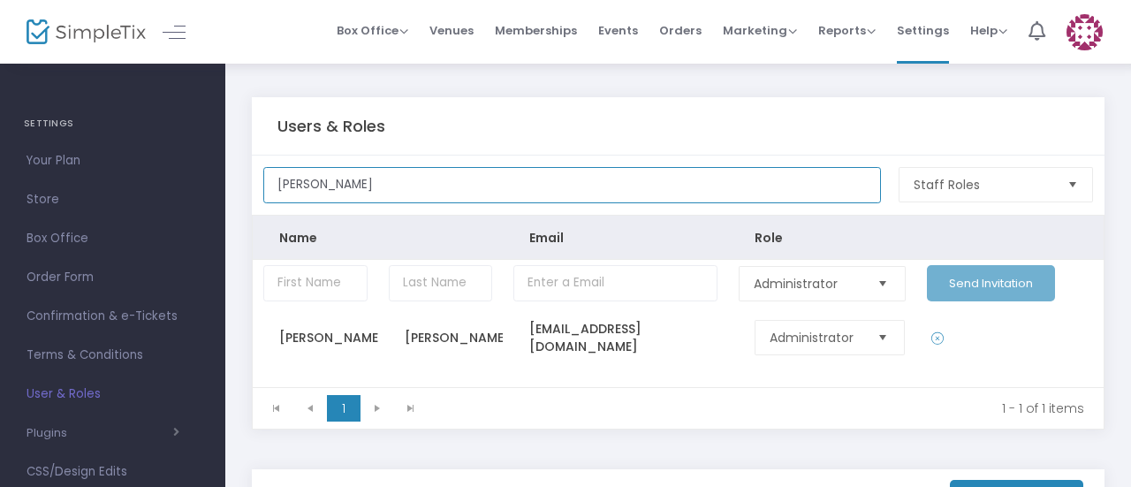
click at [391, 196] on input "[PERSON_NAME]" at bounding box center [572, 185] width 618 height 36
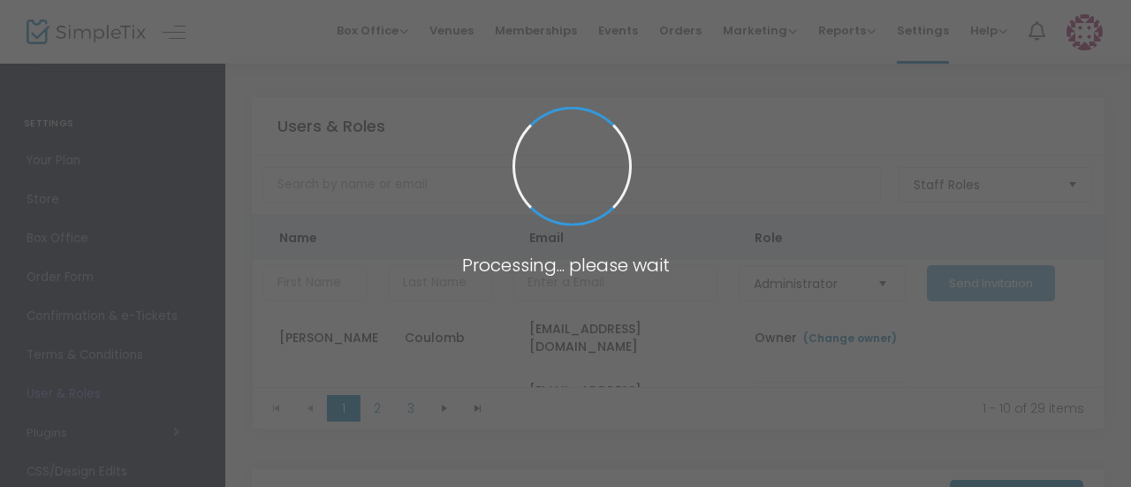
click at [441, 151] on span at bounding box center [565, 243] width 1131 height 487
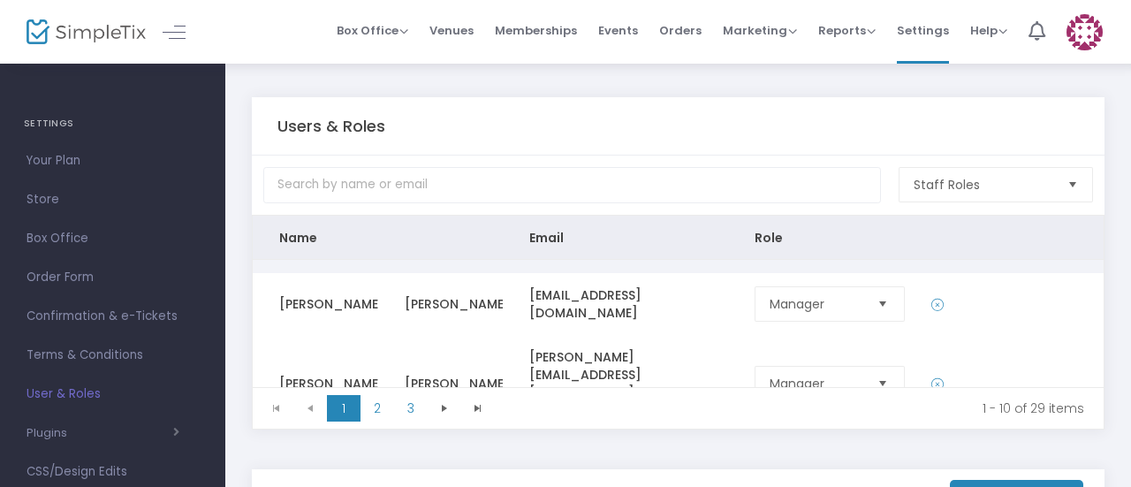
scroll to position [467, 0]
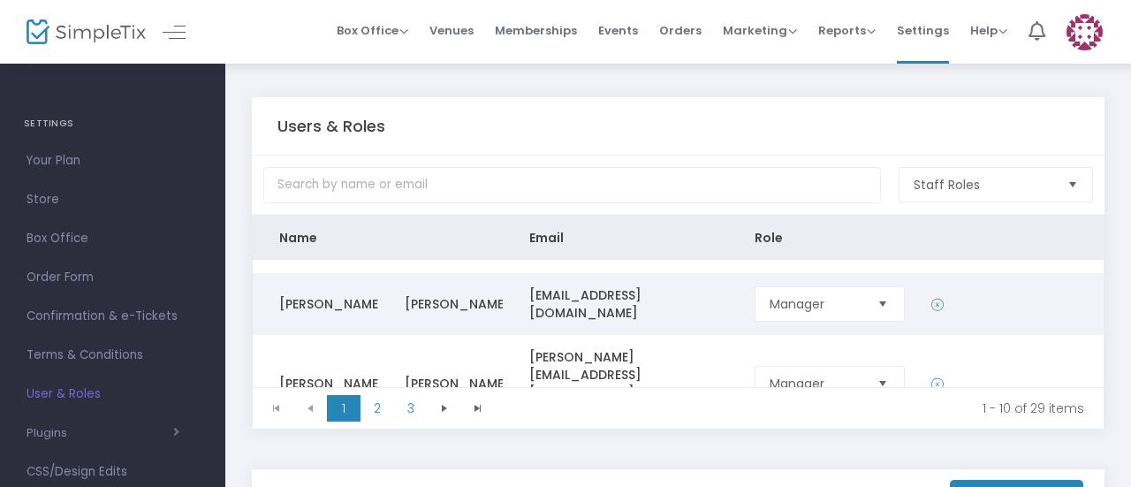
click at [931, 296] on icon "Data table" at bounding box center [937, 305] width 12 height 18
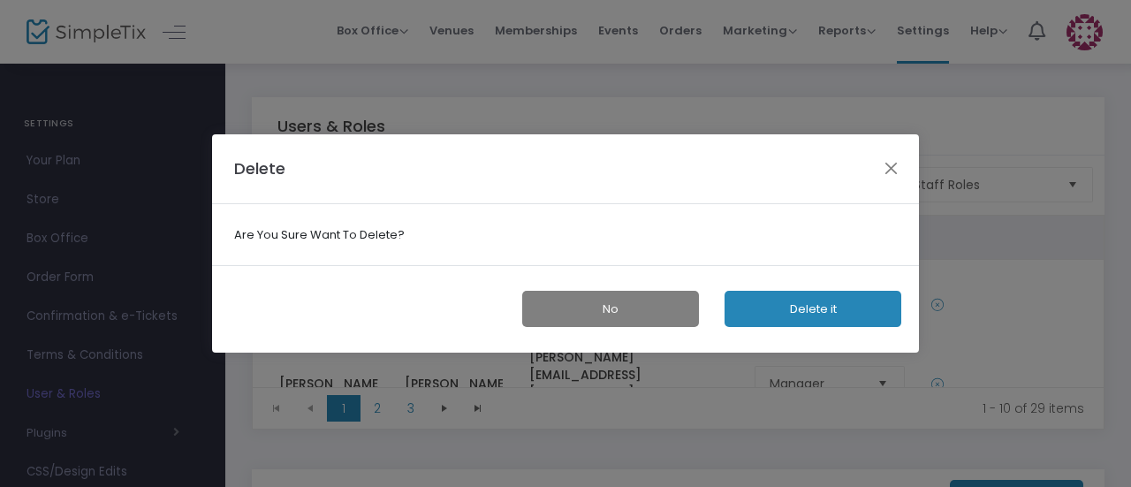
click at [802, 311] on button "Delete it" at bounding box center [813, 309] width 177 height 36
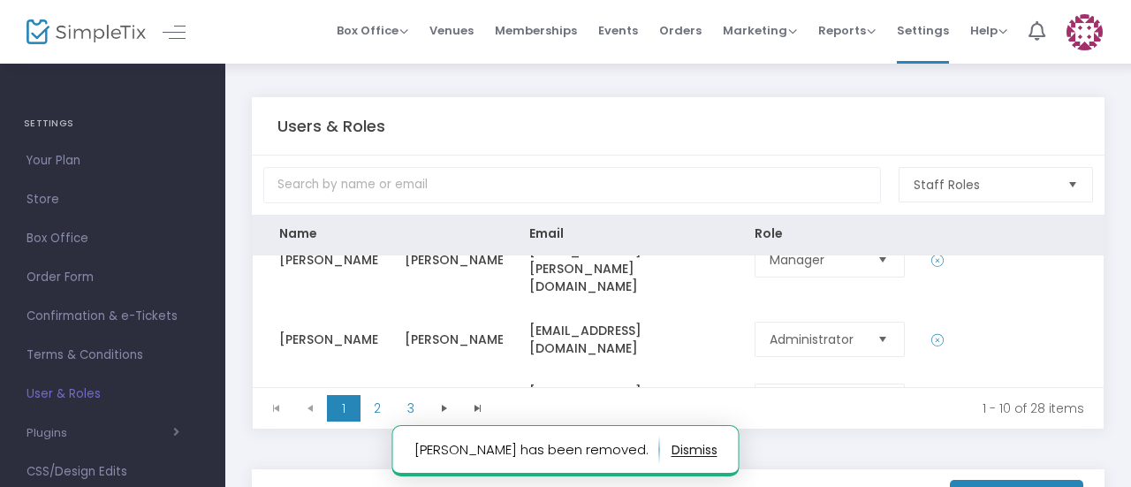
scroll to position [522, 0]
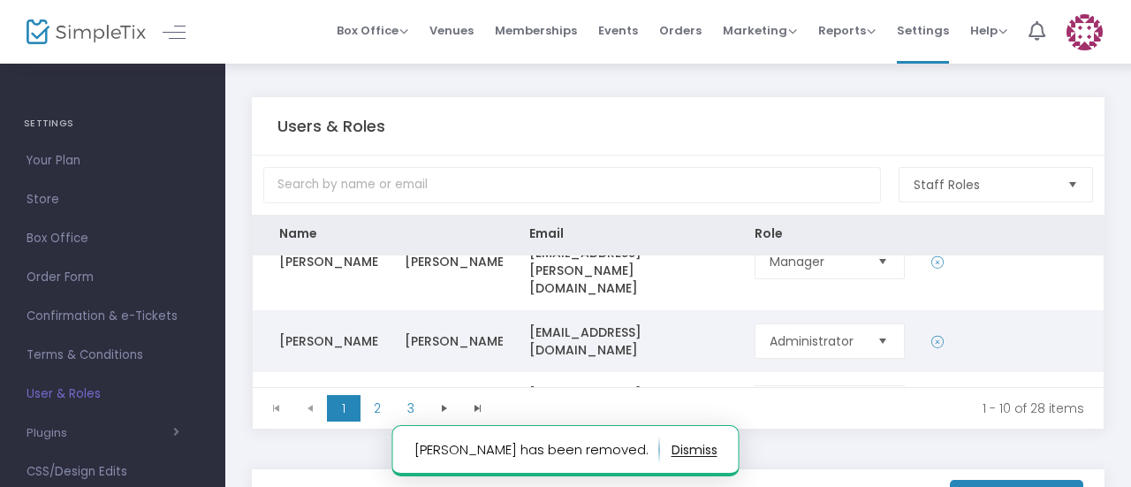
click at [931, 333] on icon "Data table" at bounding box center [937, 342] width 12 height 18
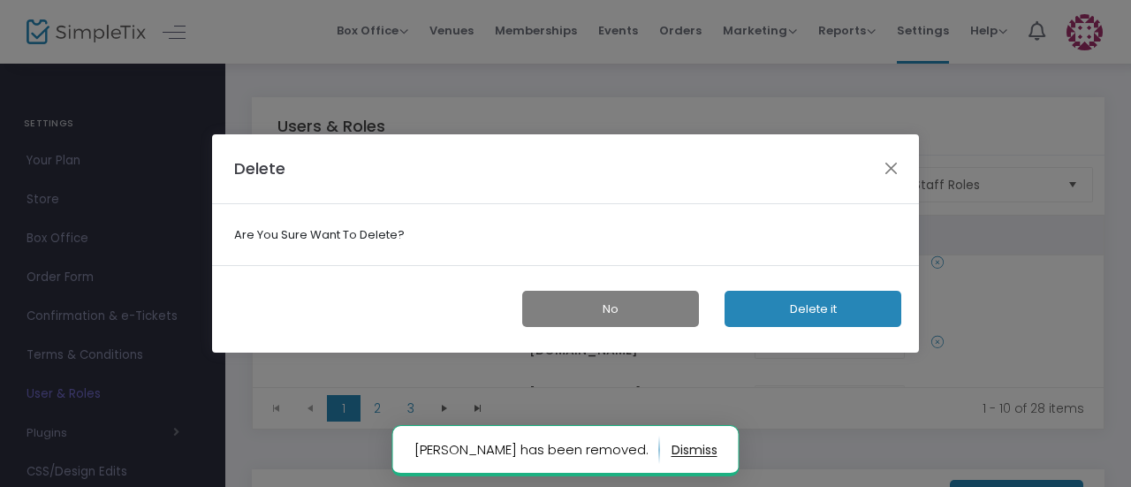
click at [824, 313] on button "Delete it" at bounding box center [813, 309] width 177 height 36
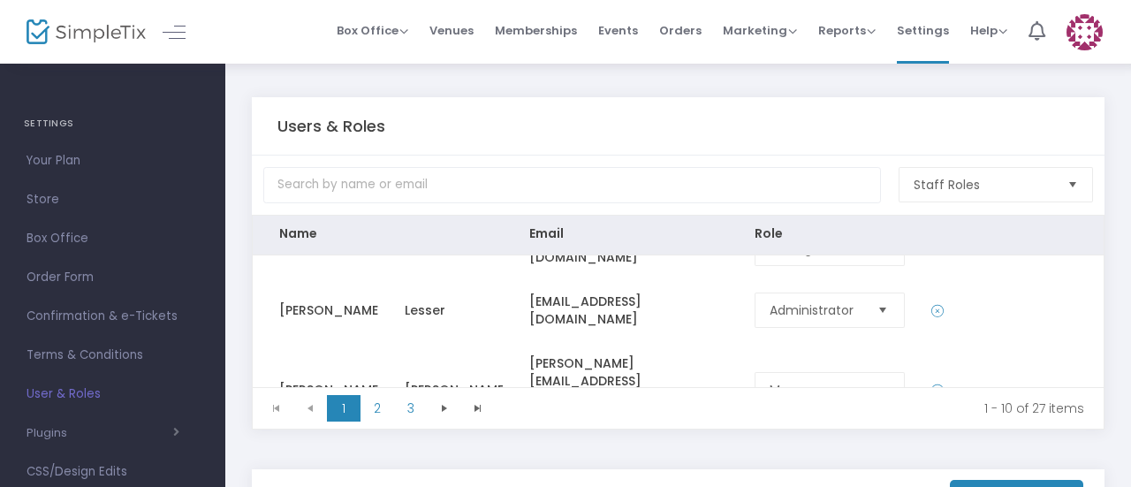
scroll to position [394, 0]
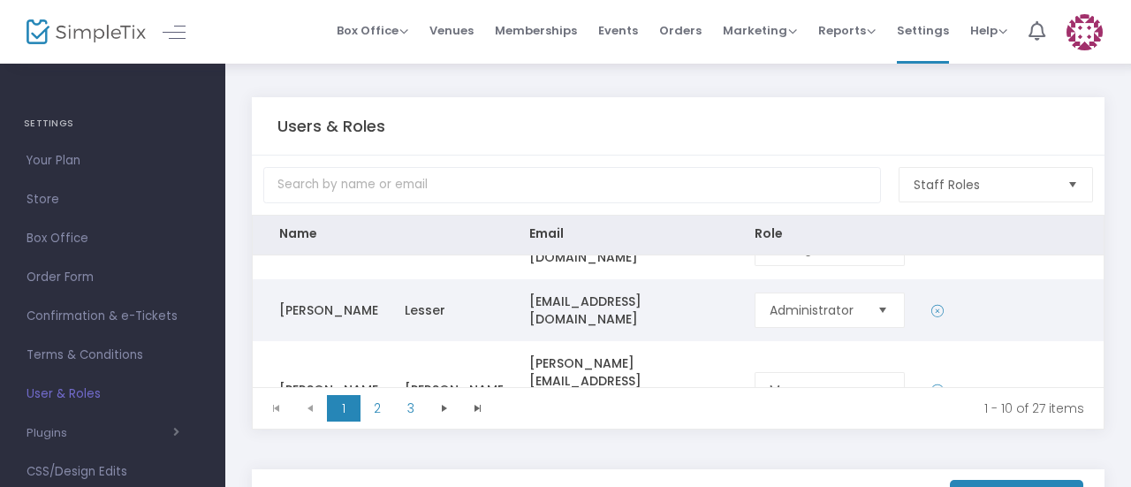
click at [931, 302] on icon "Data table" at bounding box center [937, 311] width 12 height 18
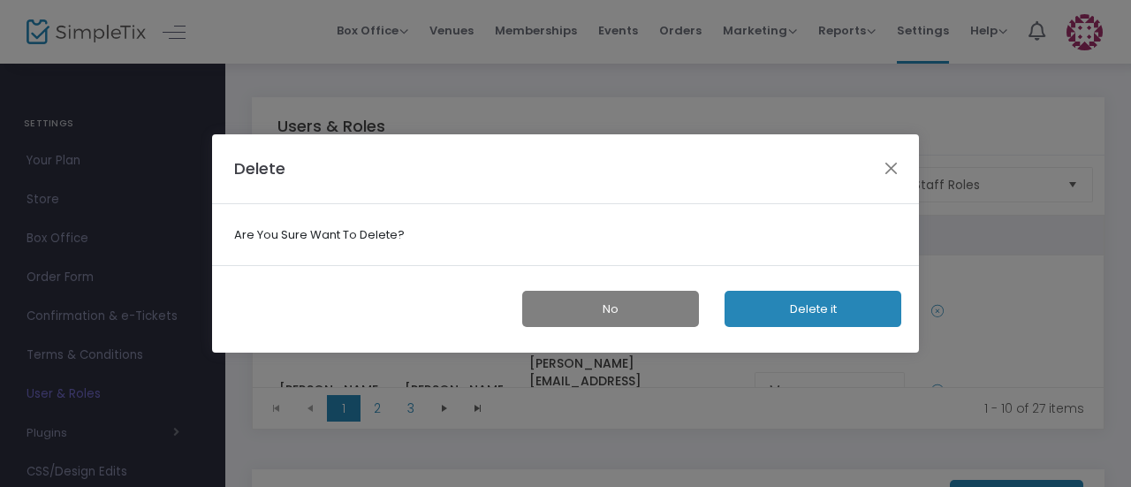
click at [781, 307] on button "Delete it" at bounding box center [813, 309] width 177 height 36
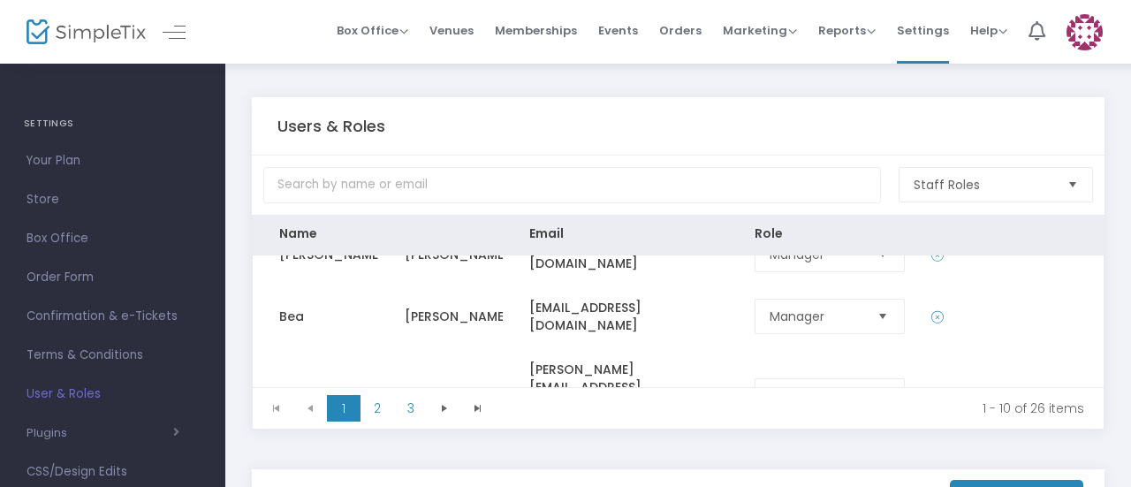
scroll to position [327, 0]
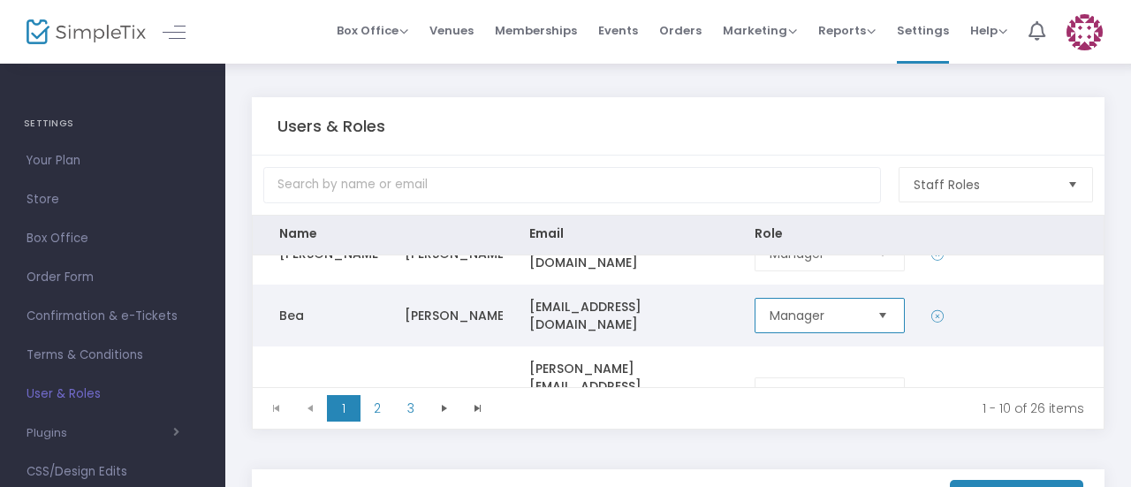
click at [770, 308] on span "Manager" at bounding box center [816, 316] width 92 height 18
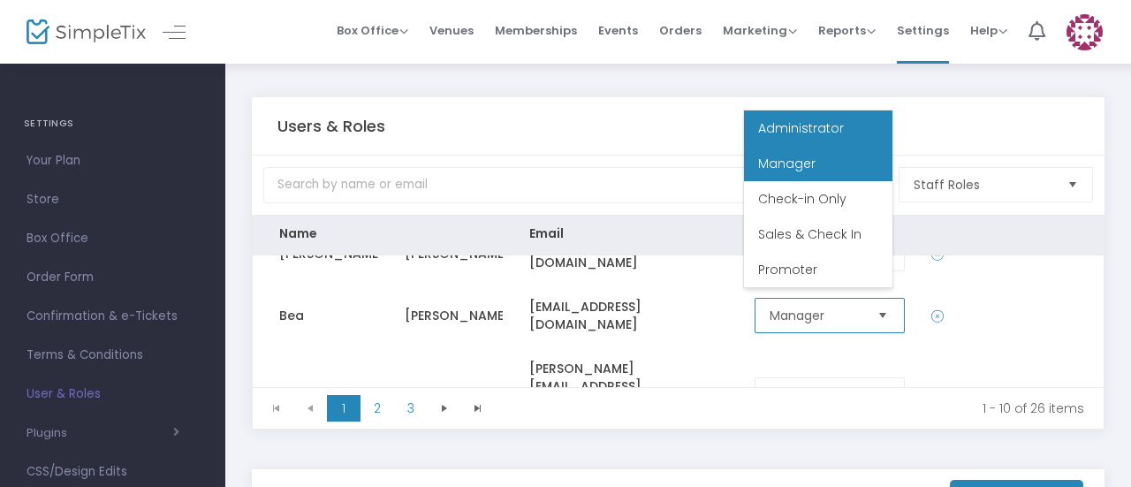
click at [797, 119] on span "Administrator" at bounding box center [801, 128] width 86 height 18
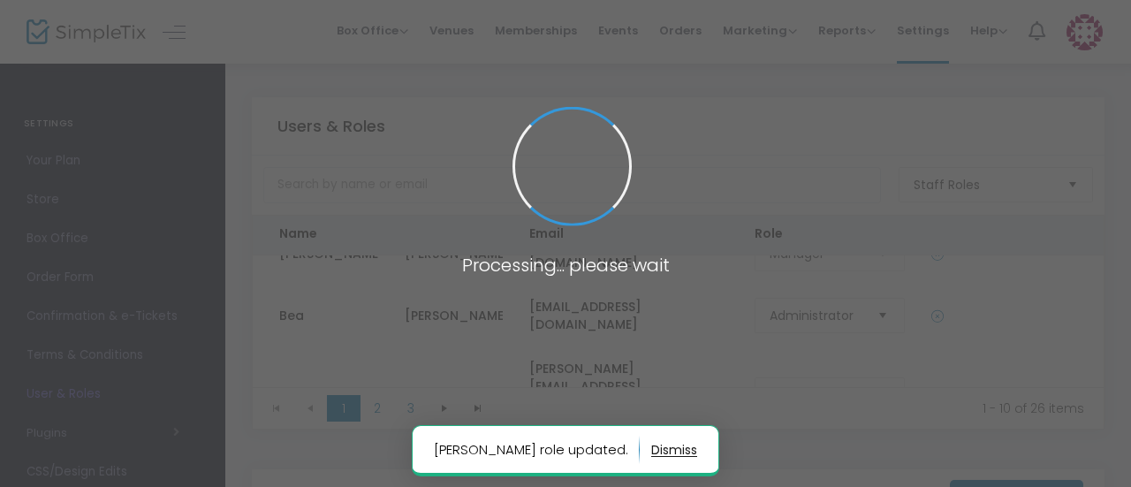
click at [741, 141] on span at bounding box center [565, 243] width 1131 height 487
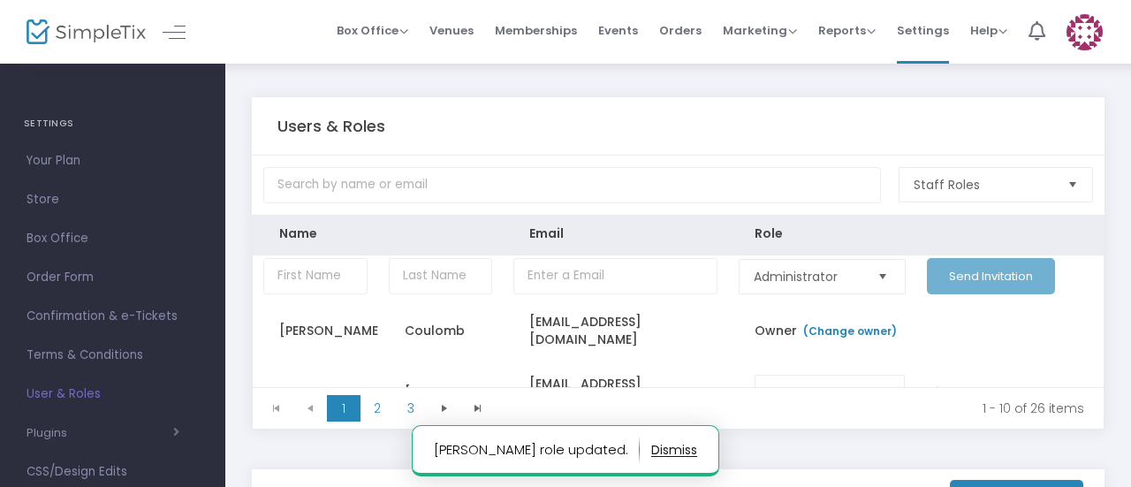
scroll to position [0, 0]
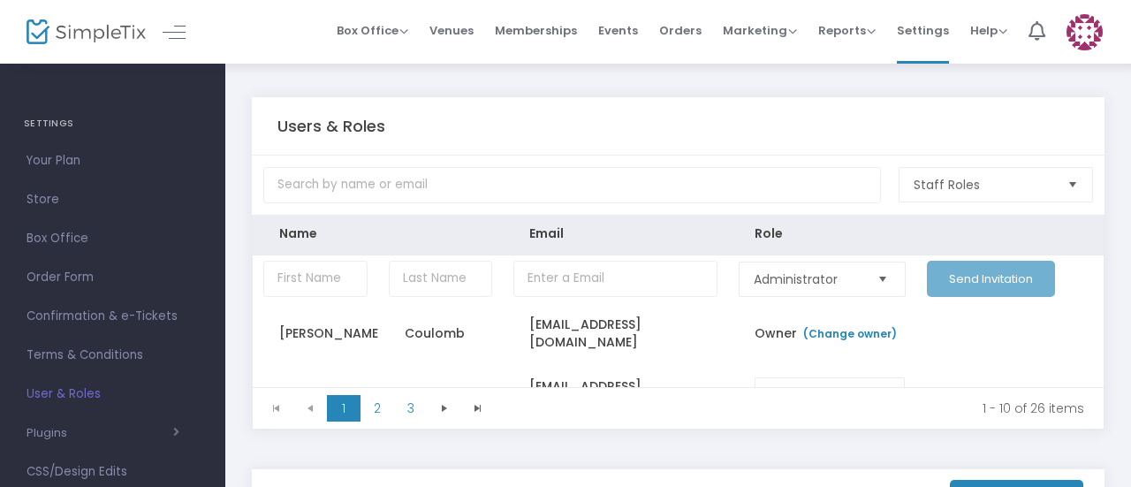
click at [490, 146] on div "Users & Roles" at bounding box center [678, 125] width 802 height 57
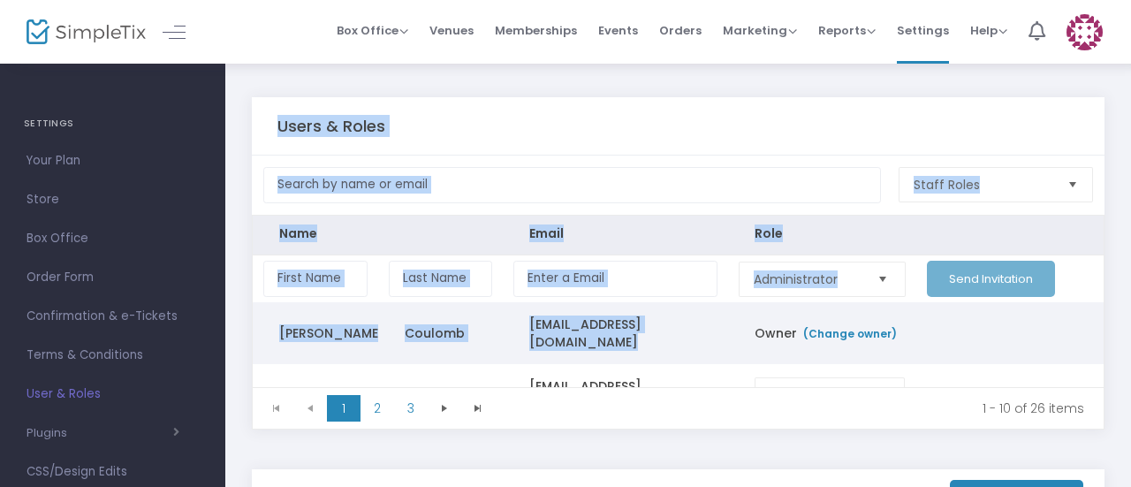
drag, startPoint x: 490, startPoint y: 146, endPoint x: 642, endPoint y: 323, distance: 233.7
click at [642, 323] on div "Users & Roles Staff Roles Name Email Role Administrator Send Invitation [PERSON…" at bounding box center [678, 263] width 853 height 332
click at [507, 321] on td "[EMAIL_ADDRESS][DOMAIN_NAME]" at bounding box center [615, 333] width 225 height 62
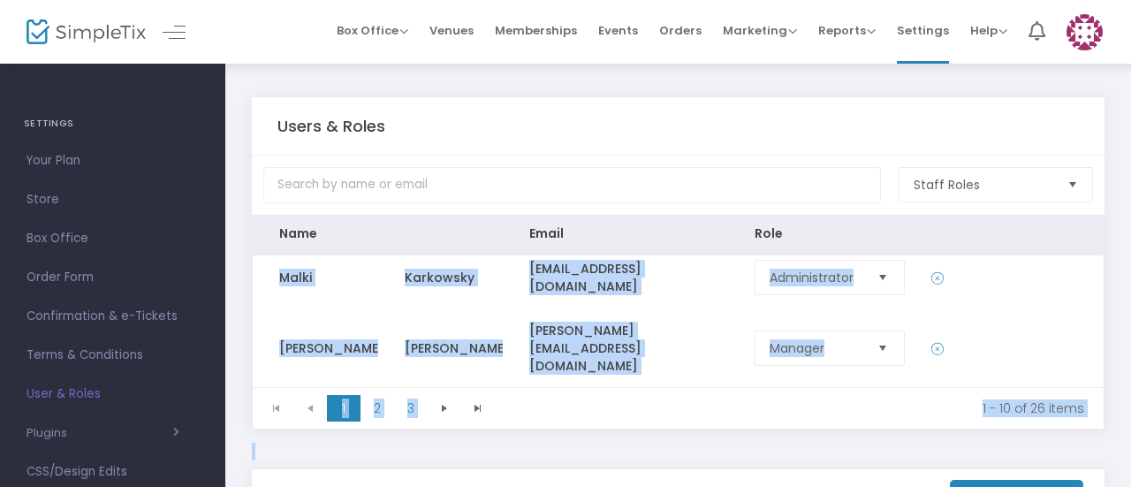
scroll to position [260, 0]
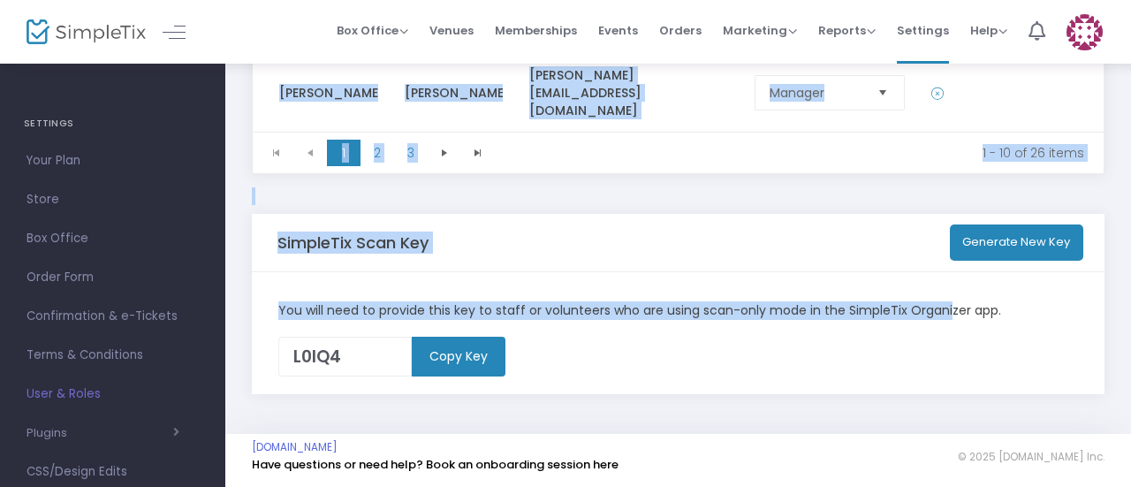
drag, startPoint x: 507, startPoint y: 316, endPoint x: 864, endPoint y: 475, distance: 390.8
click at [864, 475] on m-pages "Box Office Sell Tickets Bookings Sell Season Pass Venues Memberships Events Ord…" at bounding box center [565, 116] width 1131 height 742
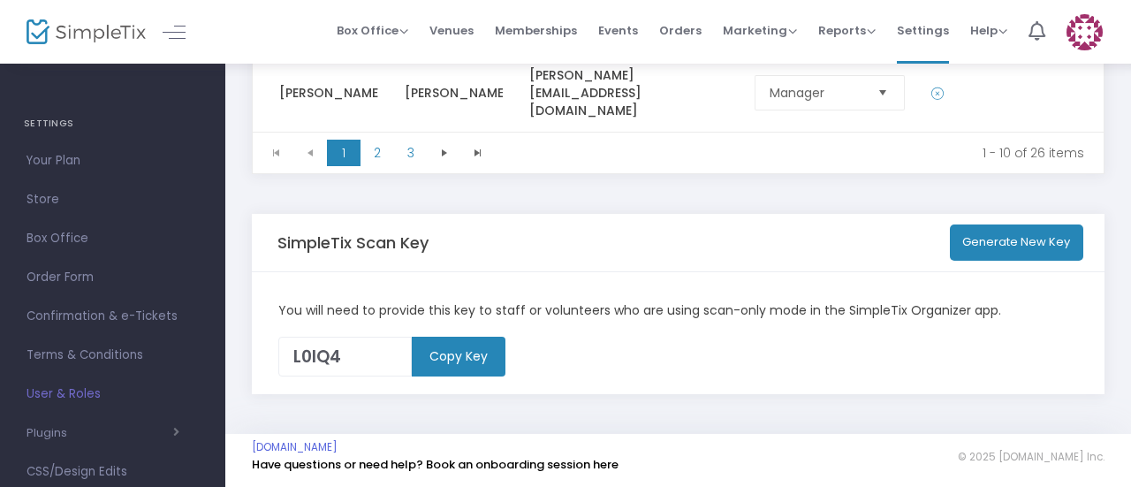
click at [864, 475] on m-footer "[DOMAIN_NAME] Have questions or need help? Book an onboarding session here © 20…" at bounding box center [678, 460] width 906 height 53
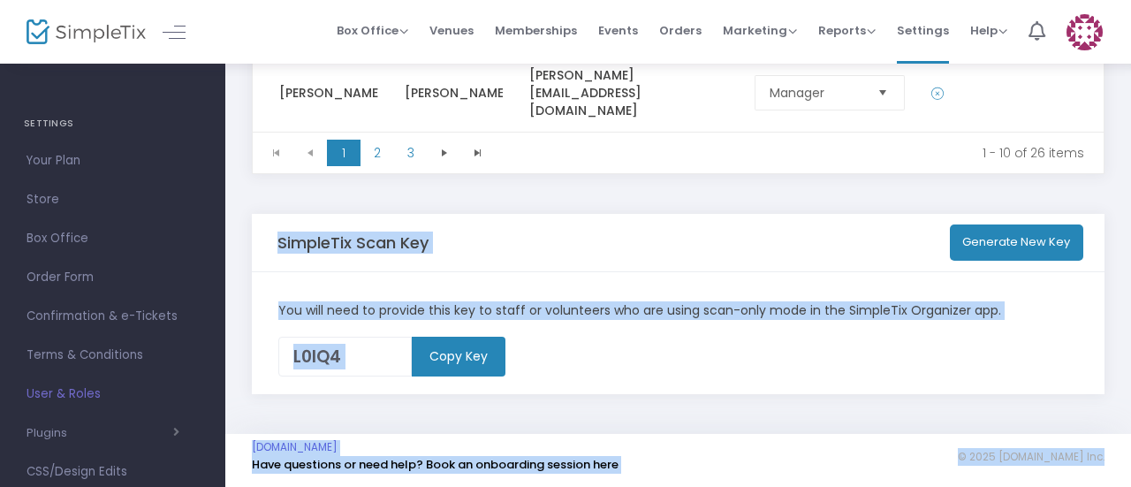
drag, startPoint x: 864, startPoint y: 475, endPoint x: 658, endPoint y: 254, distance: 302.6
click at [658, 254] on m-pages "Box Office Sell Tickets Bookings Sell Season Pass Venues Memberships Events Ord…" at bounding box center [565, 116] width 1131 height 742
click at [658, 254] on div "SimpleTix Scan Key Generate New Key" at bounding box center [678, 242] width 802 height 36
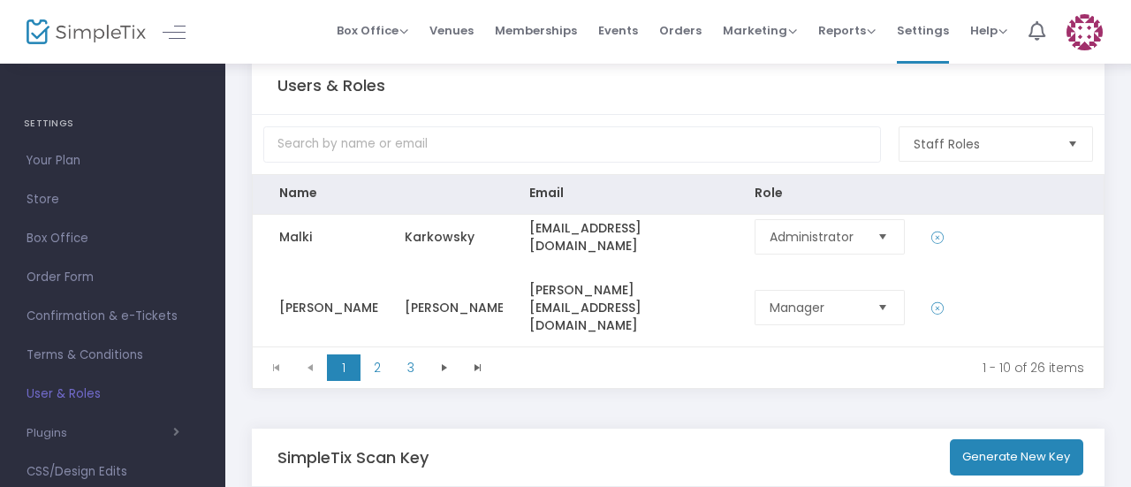
scroll to position [0, 0]
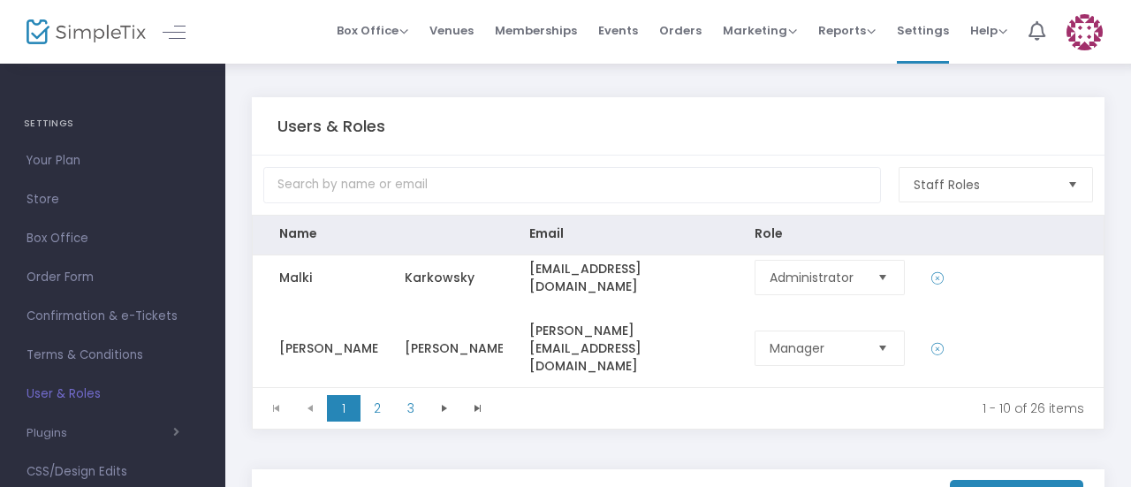
click at [596, 123] on div "Users & Roles" at bounding box center [678, 126] width 802 height 19
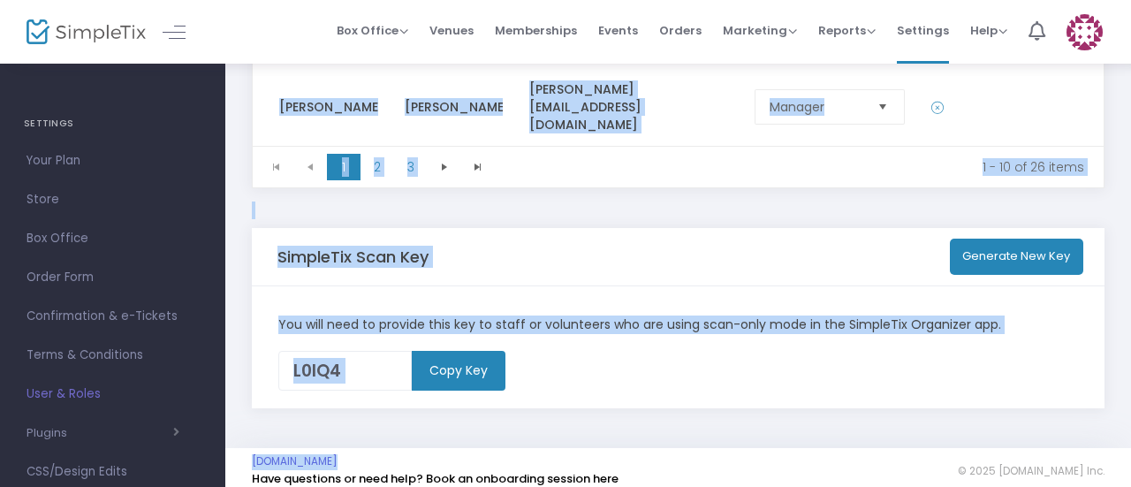
scroll to position [260, 0]
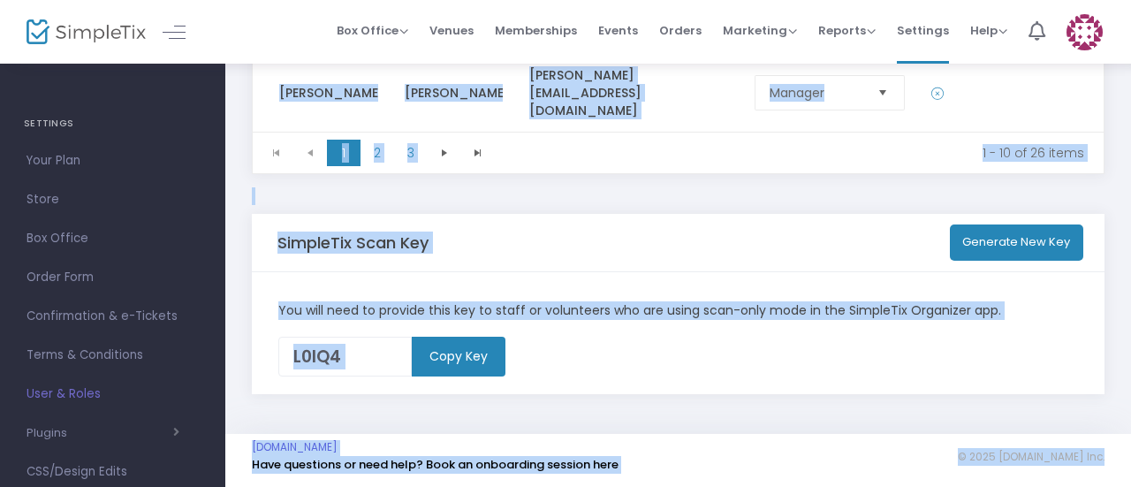
drag, startPoint x: 596, startPoint y: 123, endPoint x: 885, endPoint y: 465, distance: 447.7
click at [885, 465] on m-pages "Box Office Sell Tickets Bookings Sell Season Pass Venues Memberships Events Ord…" at bounding box center [565, 116] width 1131 height 742
click at [885, 465] on div "© 2025 [DOMAIN_NAME] Inc." at bounding box center [892, 456] width 427 height 33
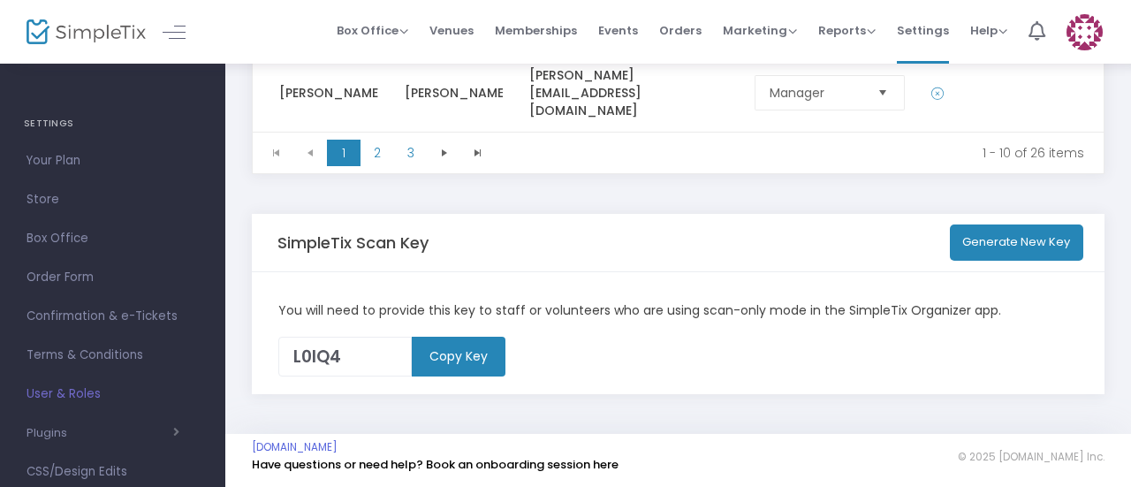
click at [885, 465] on div "© 2025 [DOMAIN_NAME] Inc." at bounding box center [892, 456] width 427 height 33
